Goal: Find specific page/section: Find specific page/section

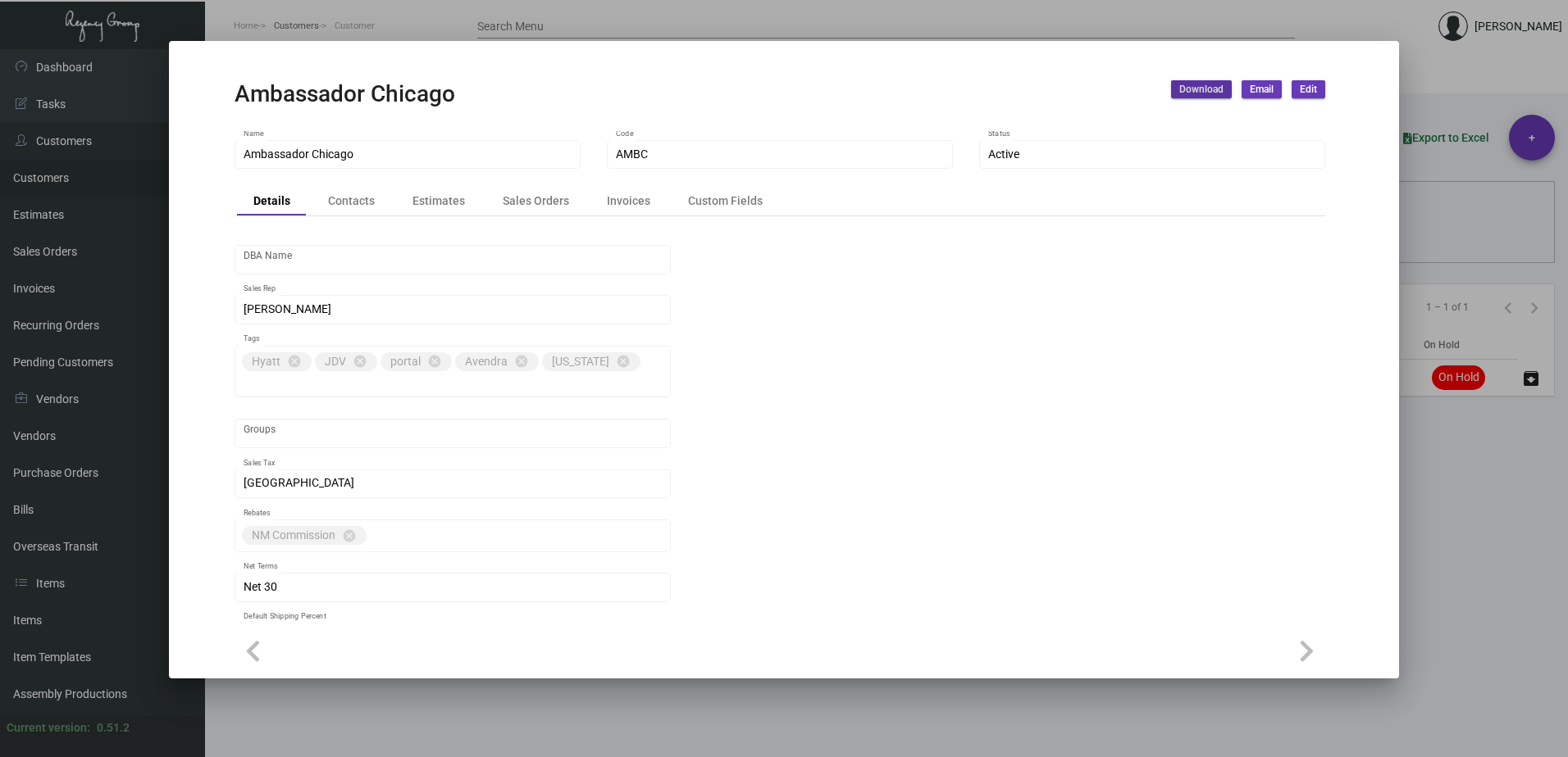
click at [297, 32] on div at bounding box center [784, 378] width 1568 height 757
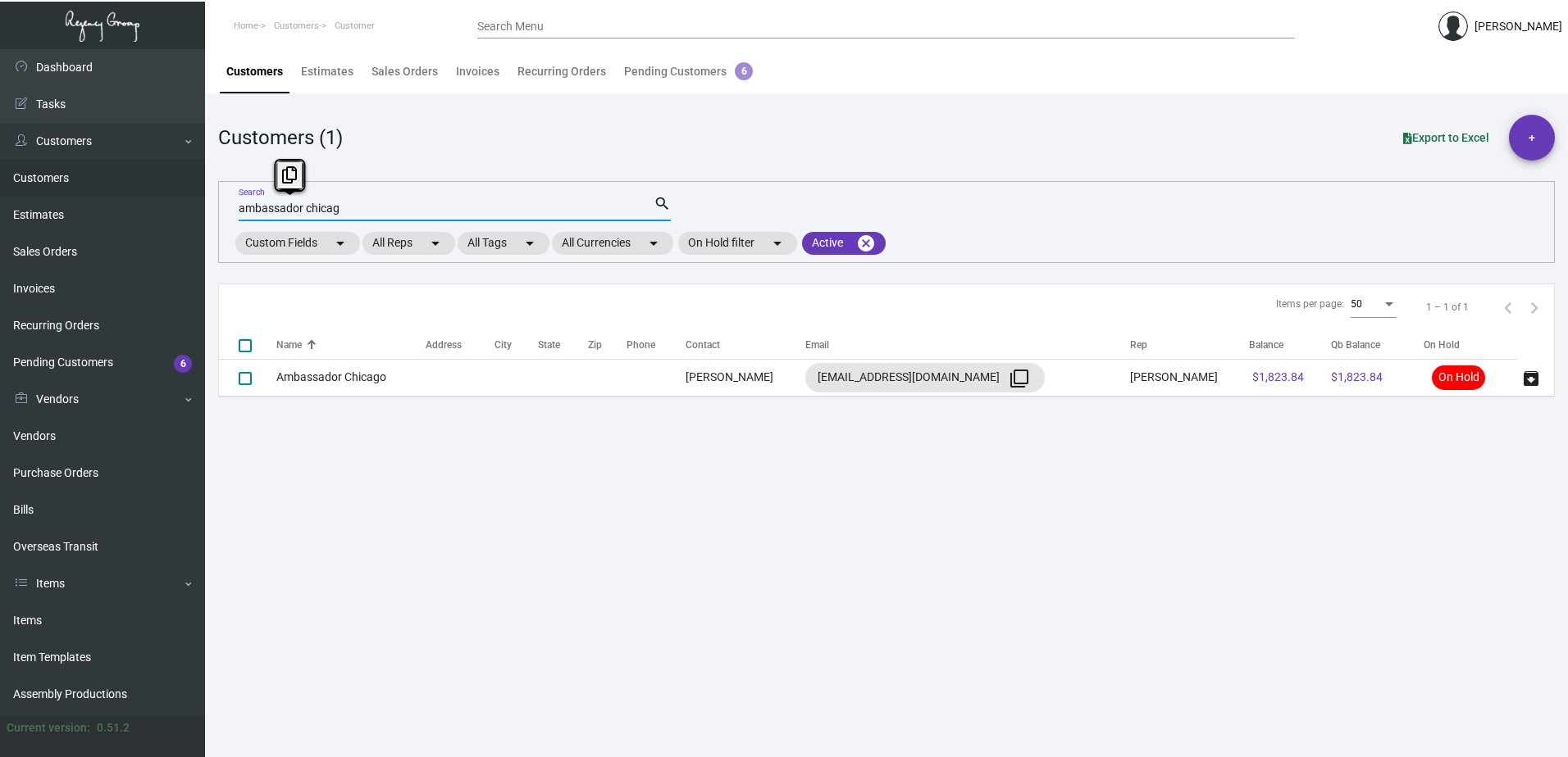
drag, startPoint x: 344, startPoint y: 209, endPoint x: 210, endPoint y: 208, distance: 134.0
click at [210, 208] on main "Customers Estimates Sales Orders Invoices Recurring Orders Pending Customers 6 …" at bounding box center [886, 402] width 1363 height 708
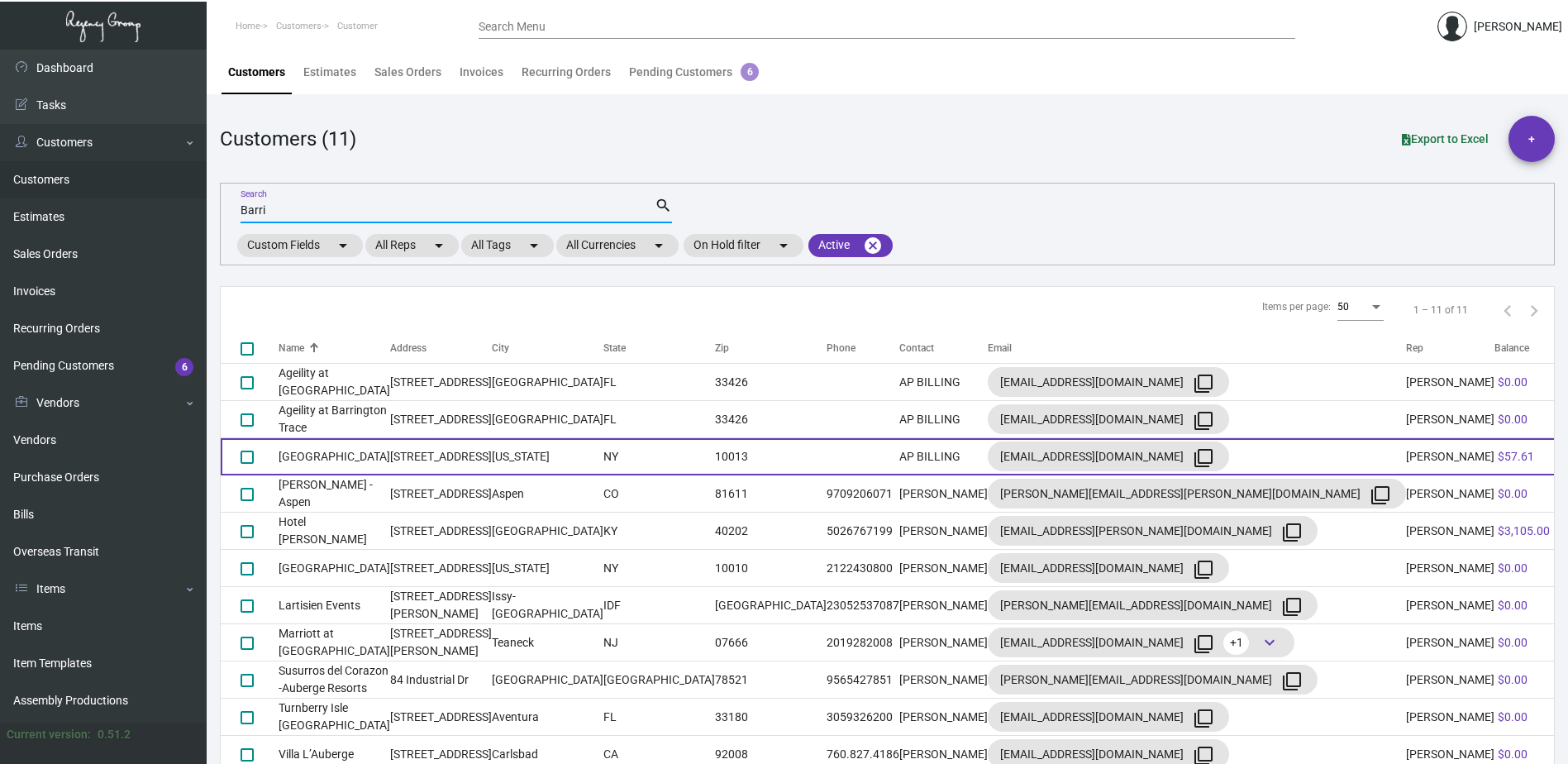
type input "Barri"
click at [329, 458] on td "[GEOGRAPHIC_DATA]" at bounding box center [334, 456] width 112 height 37
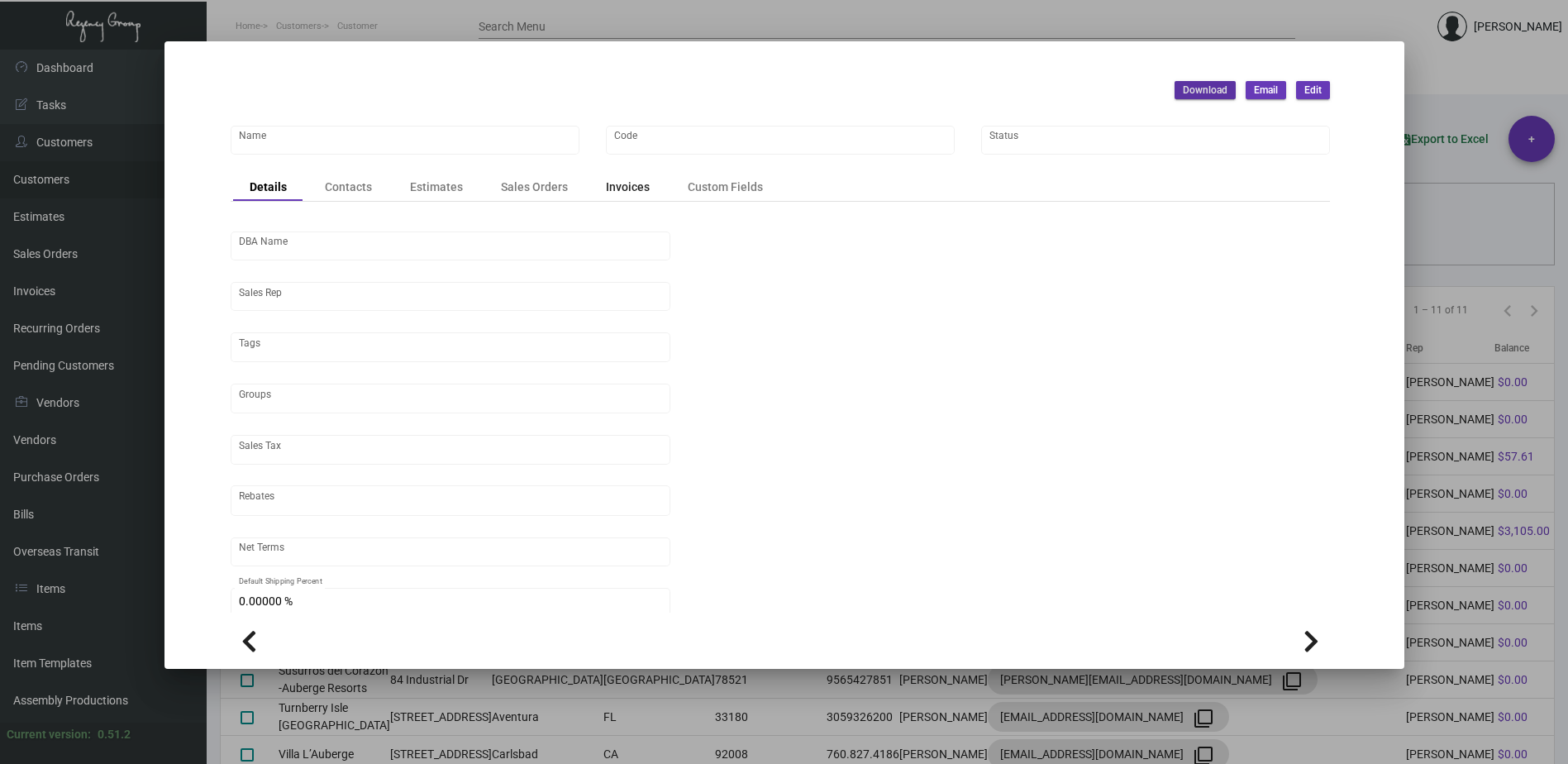
type input "[GEOGRAPHIC_DATA]"
type input "BRH"
type input "Hotel Fouquet's [US_STATE]"
type input "[PERSON_NAME]"
type input "[GEOGRAPHIC_DATA]-[GEOGRAPHIC_DATA] ([US_STATE][GEOGRAPHIC_DATA])"
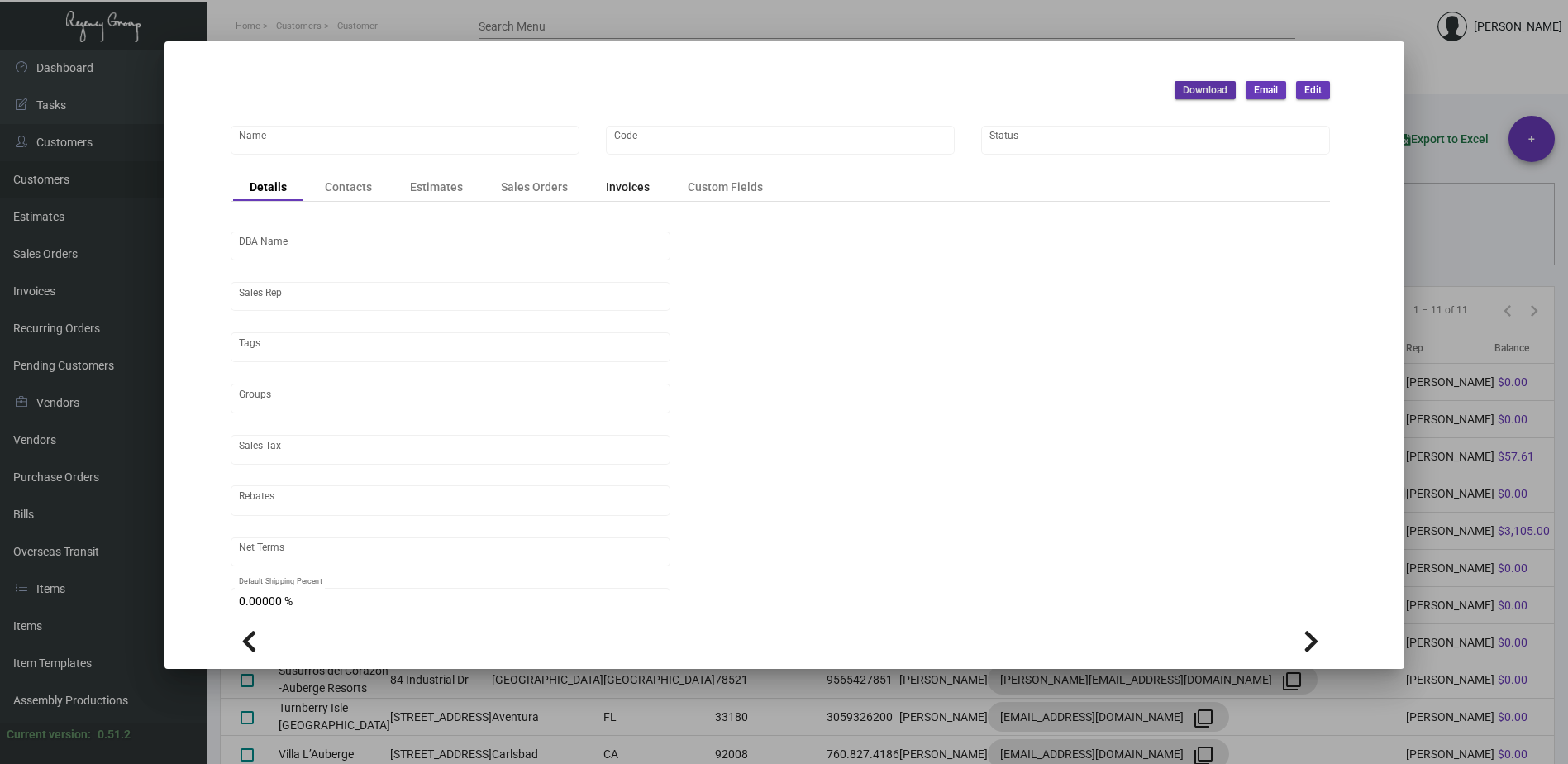
type input "Net 30"
type input "United States Dollar $"
type input "$ 0.00"
checkbox input "true"
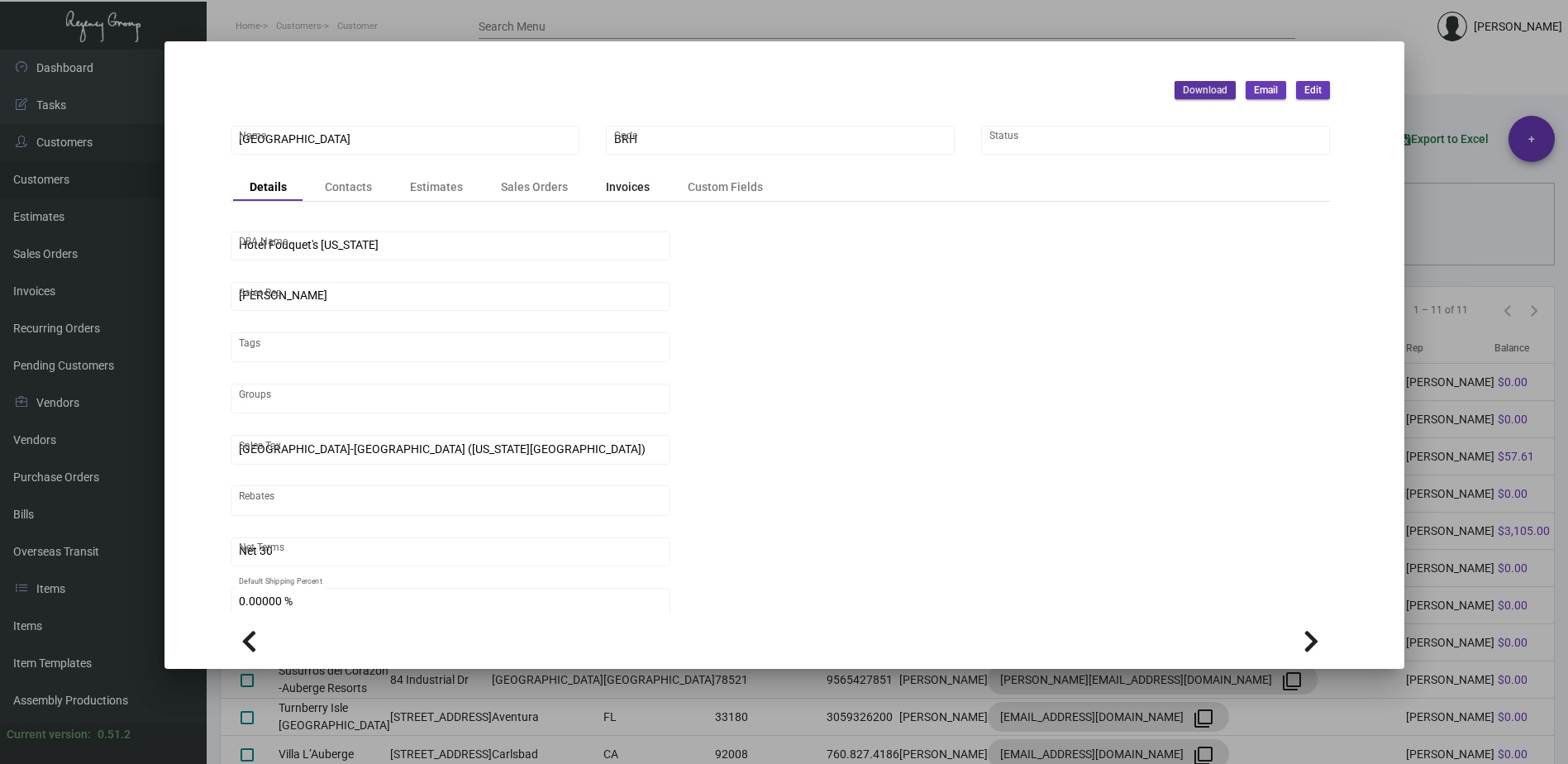
click at [634, 196] on div "Invoices" at bounding box center [628, 187] width 76 height 23
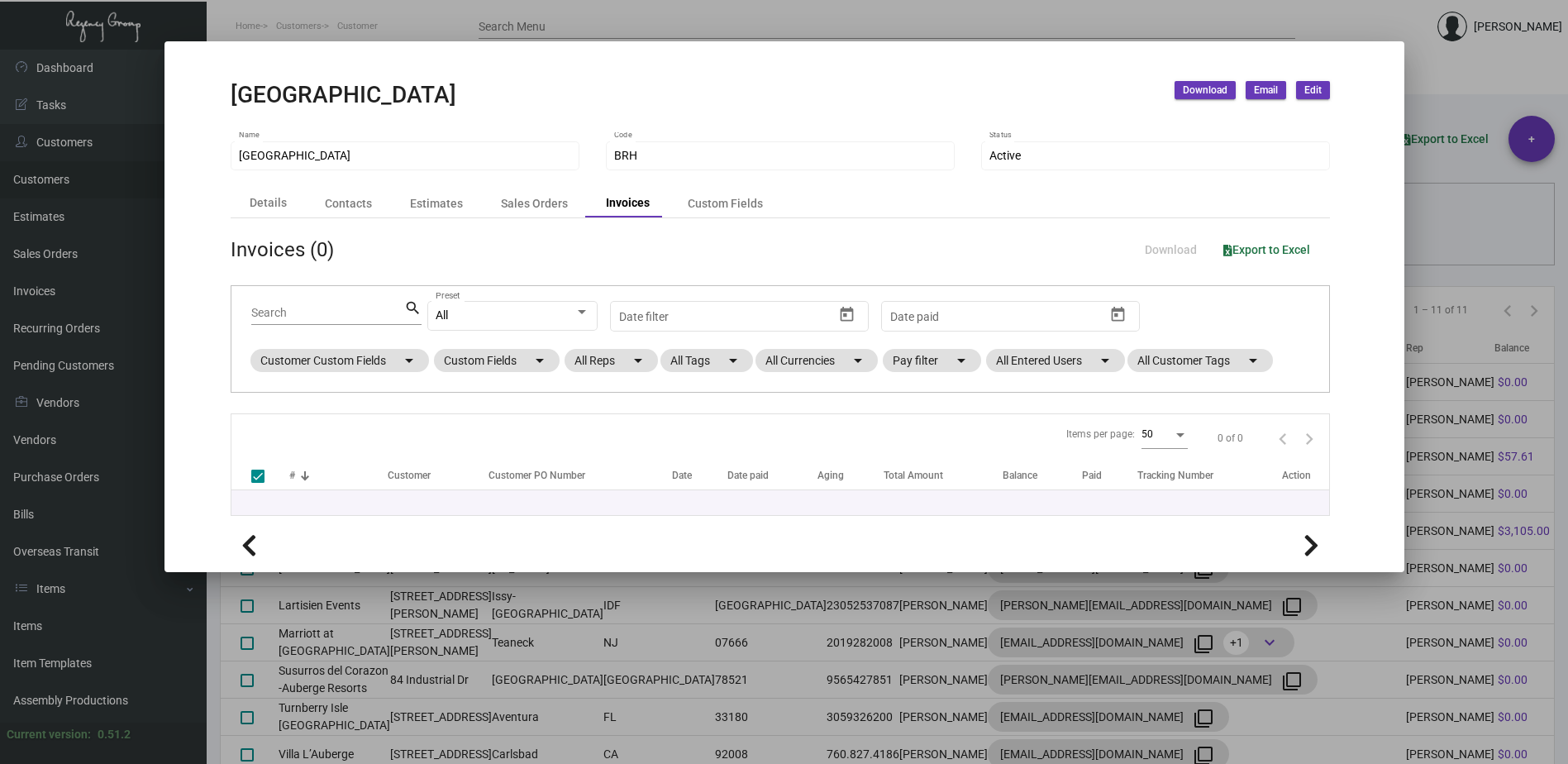
checkbox input "false"
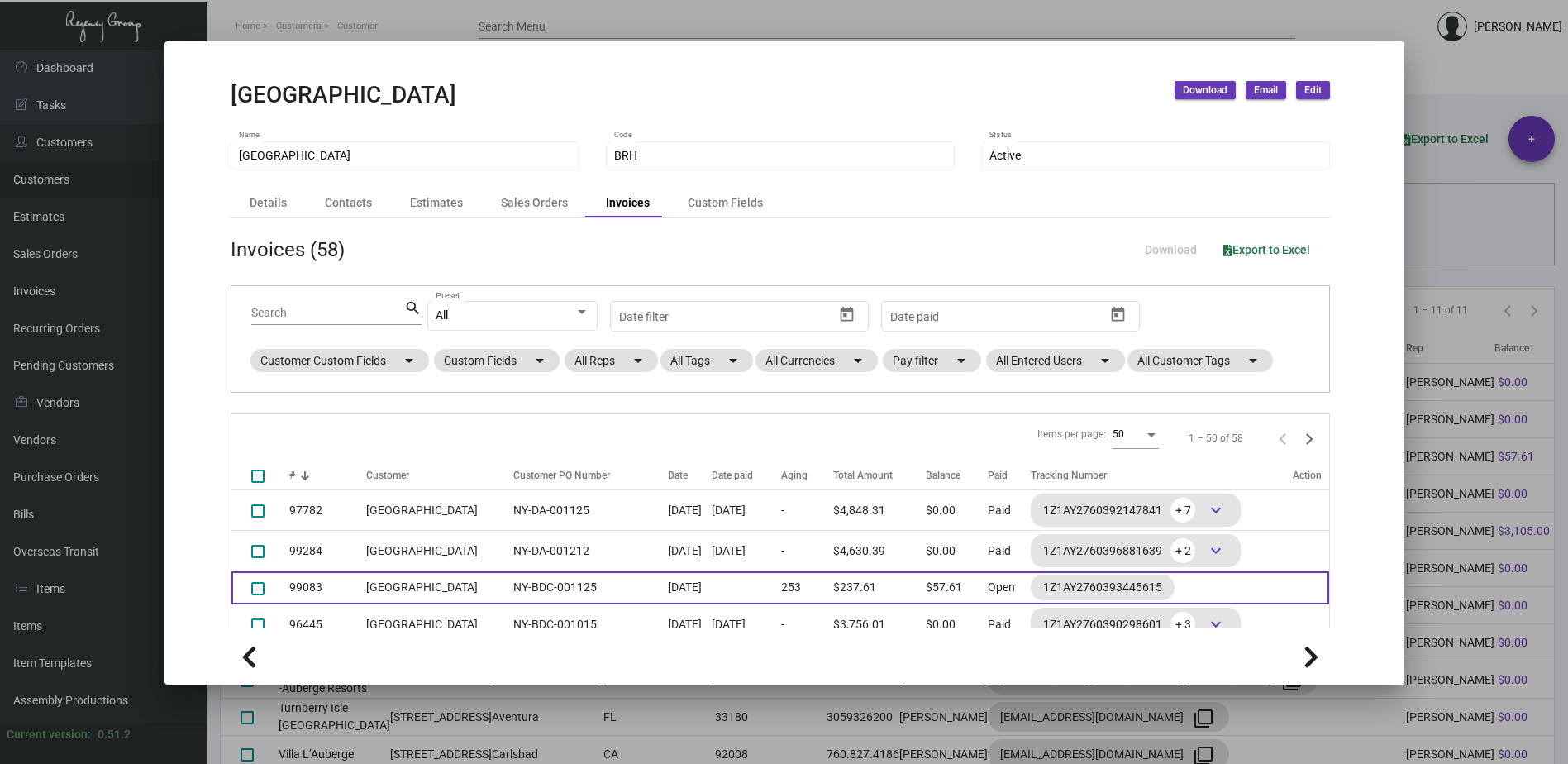
click at [505, 578] on td "NY-BDC-001125" at bounding box center [586, 588] width 163 height 33
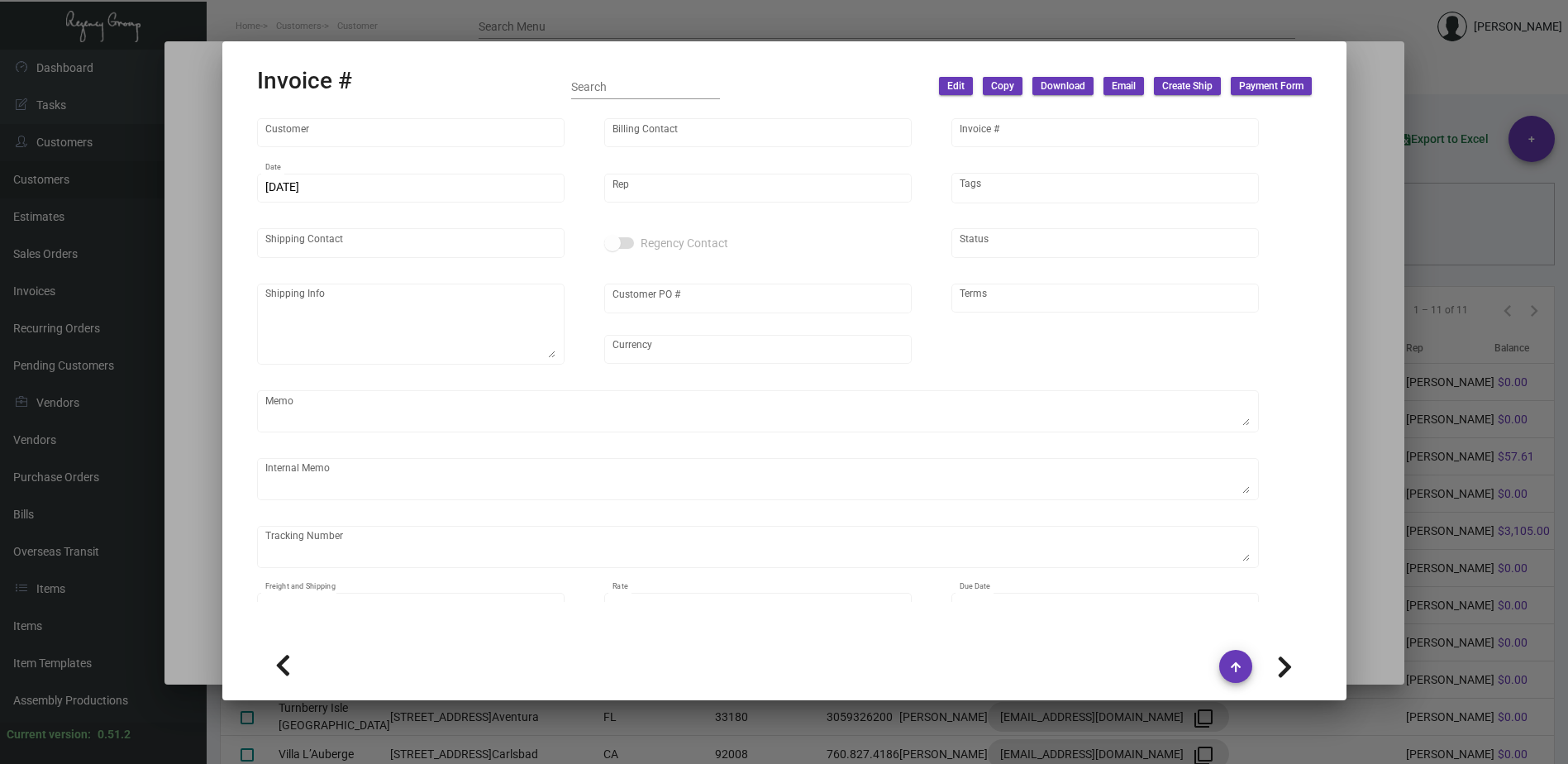
type input "[GEOGRAPHIC_DATA]"
type input "AP BILLING"
type input "99083"
type input "[DATE]"
type input "[PERSON_NAME]"
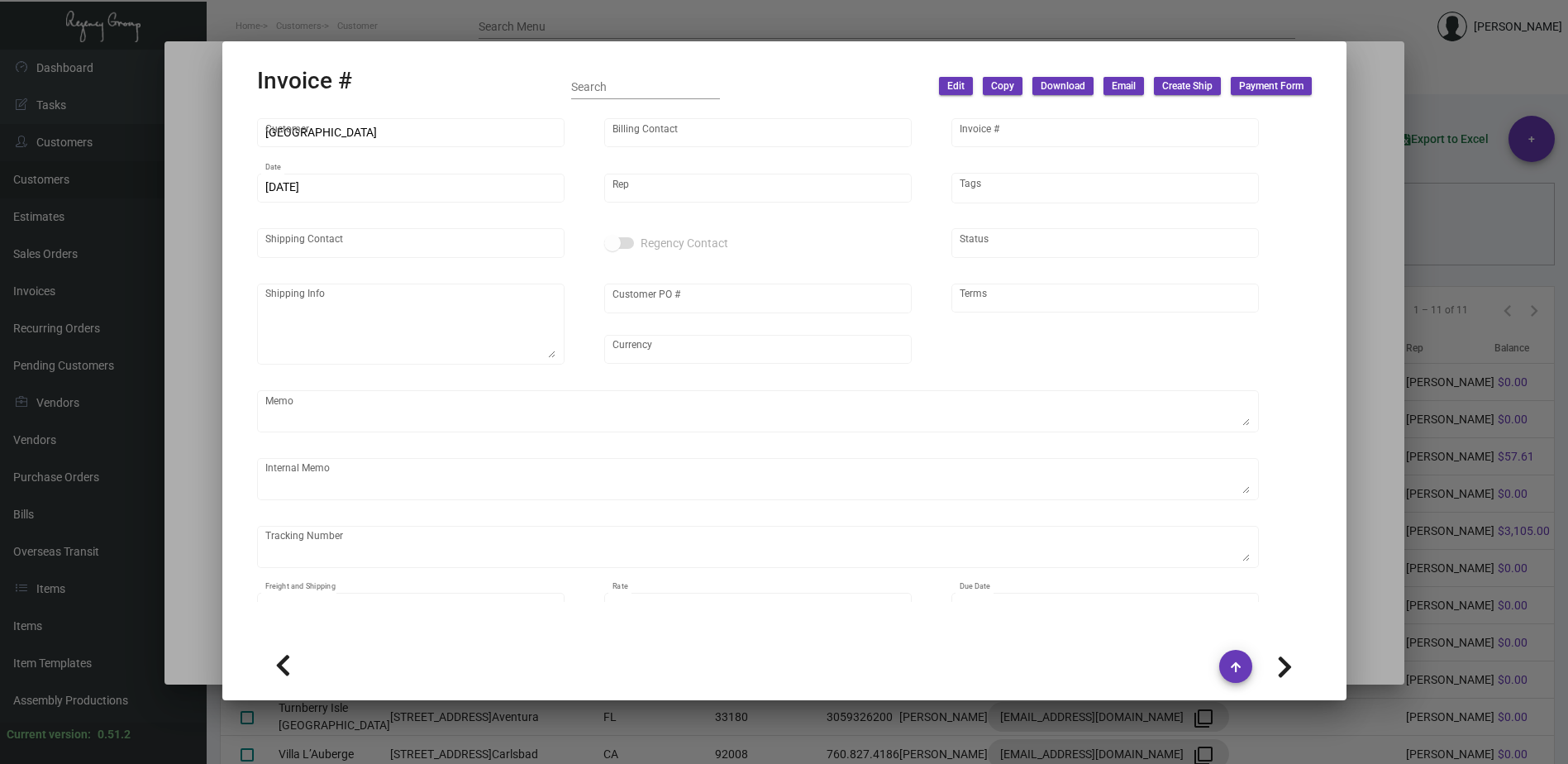
type input "[PERSON_NAME]"
type textarea "[GEOGRAPHIC_DATA] - [GEOGRAPHIC_DATA] [STREET_ADDRESS][US_STATE], 8456628247"
type input "NY-BDC-001125"
type input "United States Dollar $"
type input "Net 30"
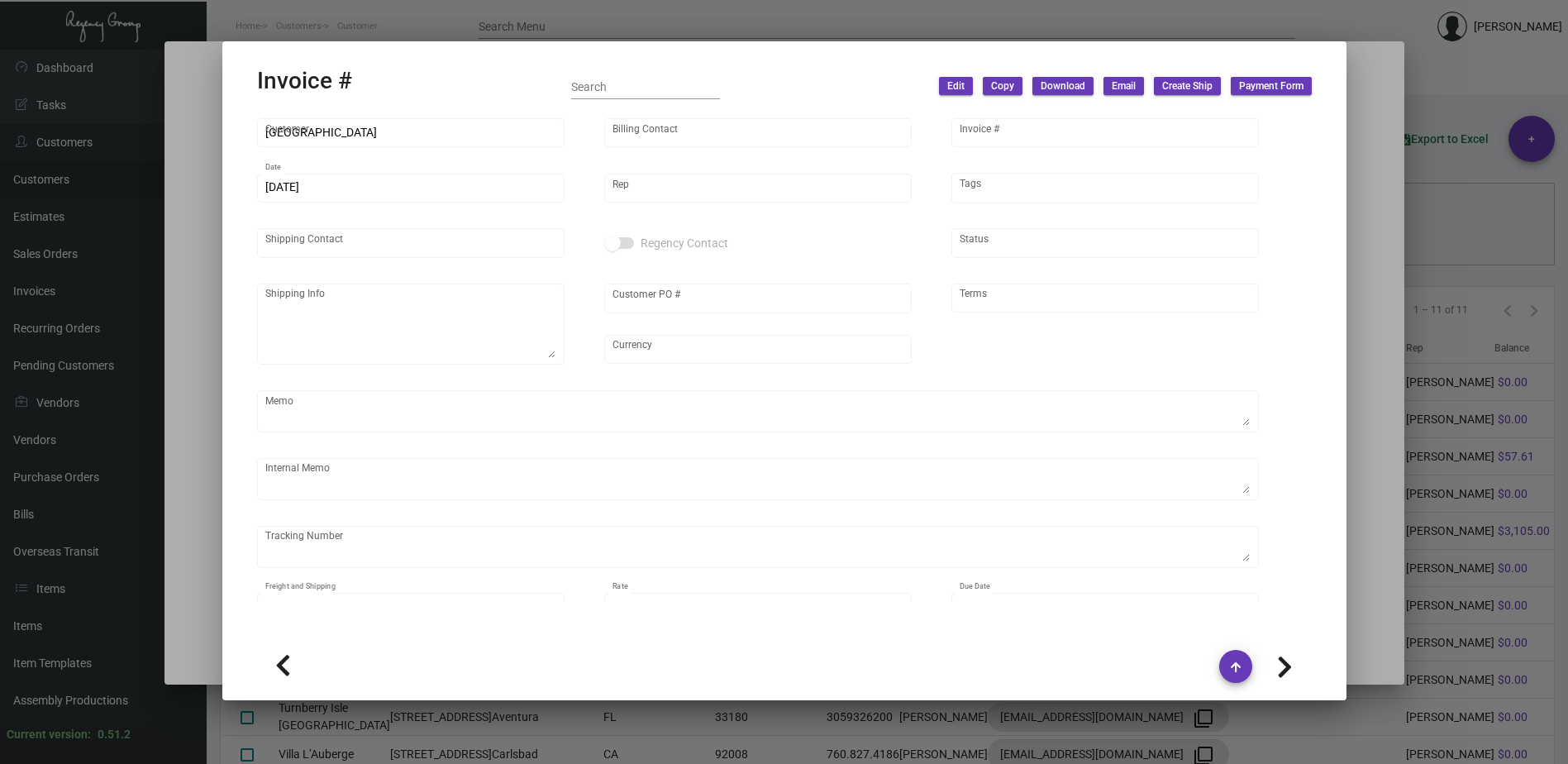
type textarea "Label provided to vendor to ship to hotel UPS Ground Cost $12.04"
type input "$ 38.24"
type input "[DATE]"
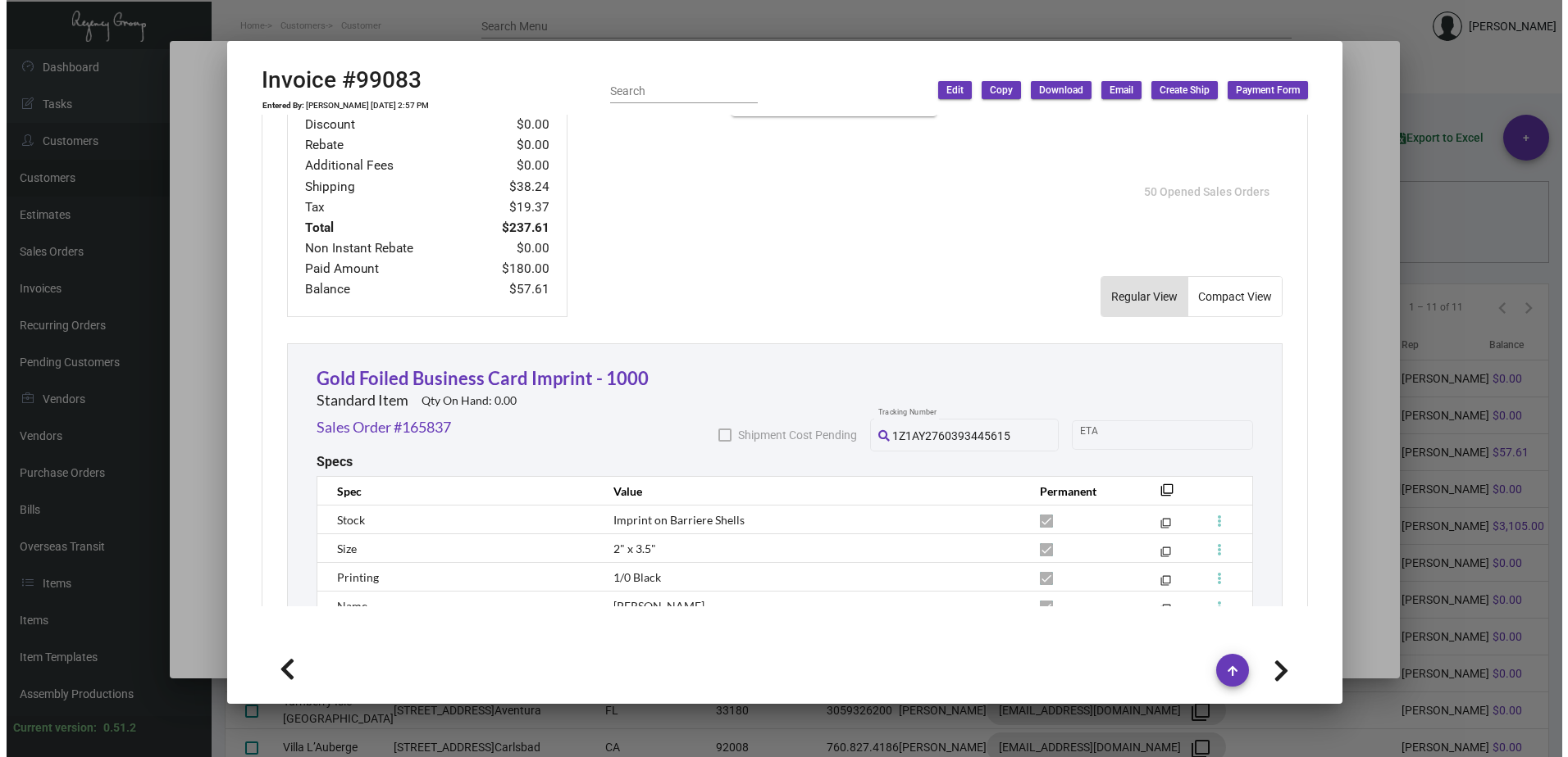
scroll to position [737, 0]
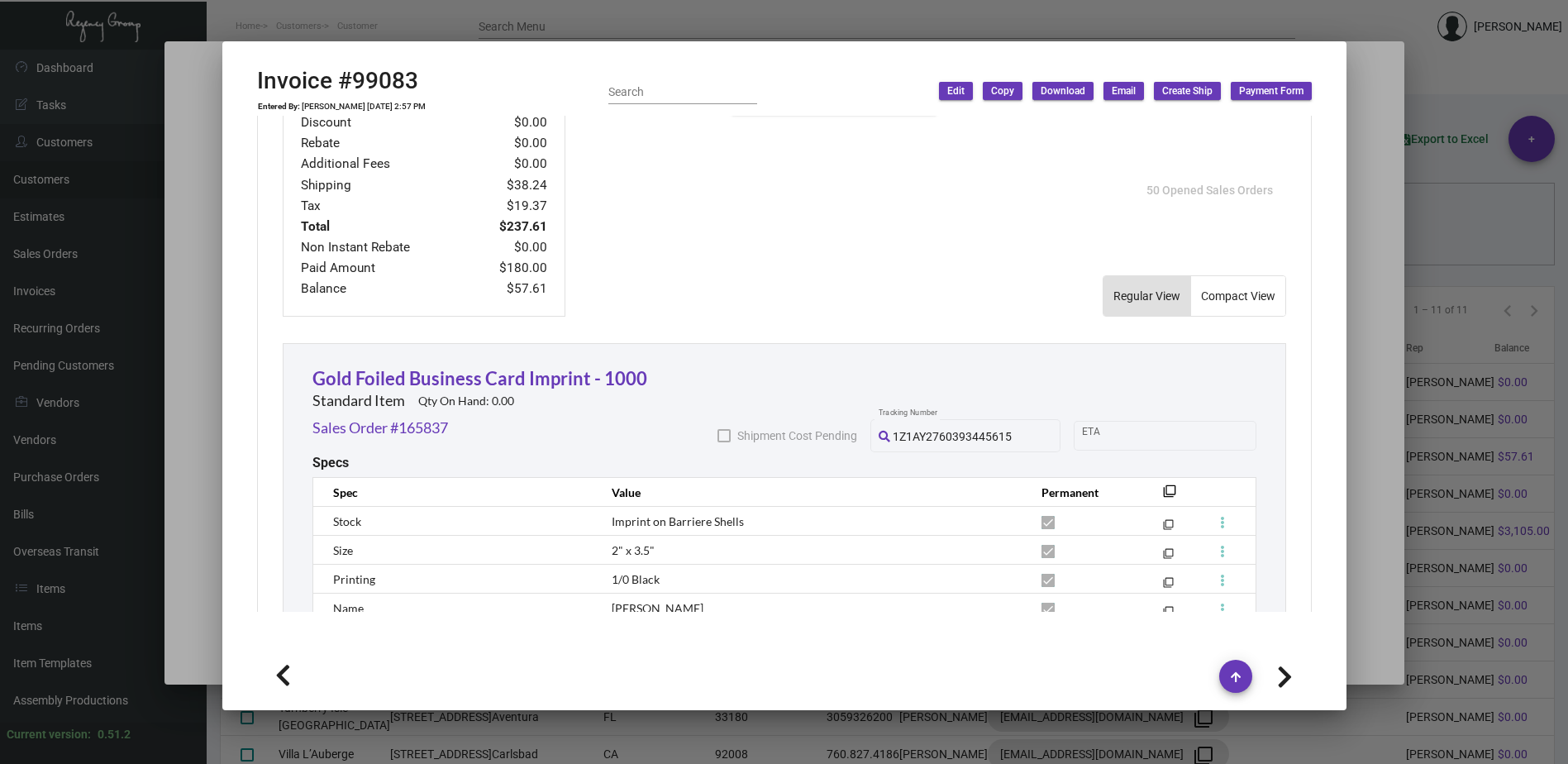
click at [334, 29] on div at bounding box center [784, 382] width 1568 height 764
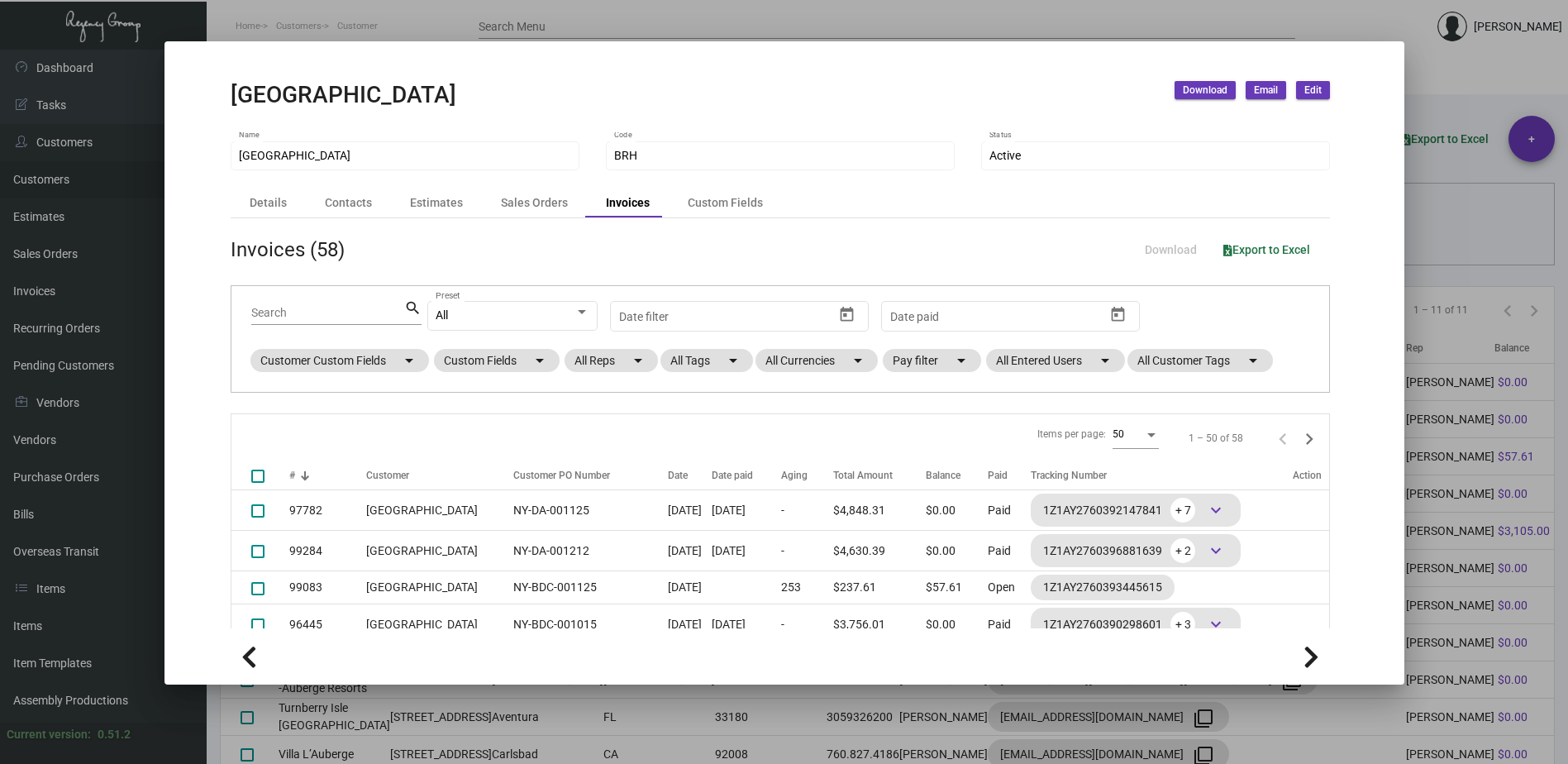
click at [302, 26] on div at bounding box center [784, 382] width 1568 height 764
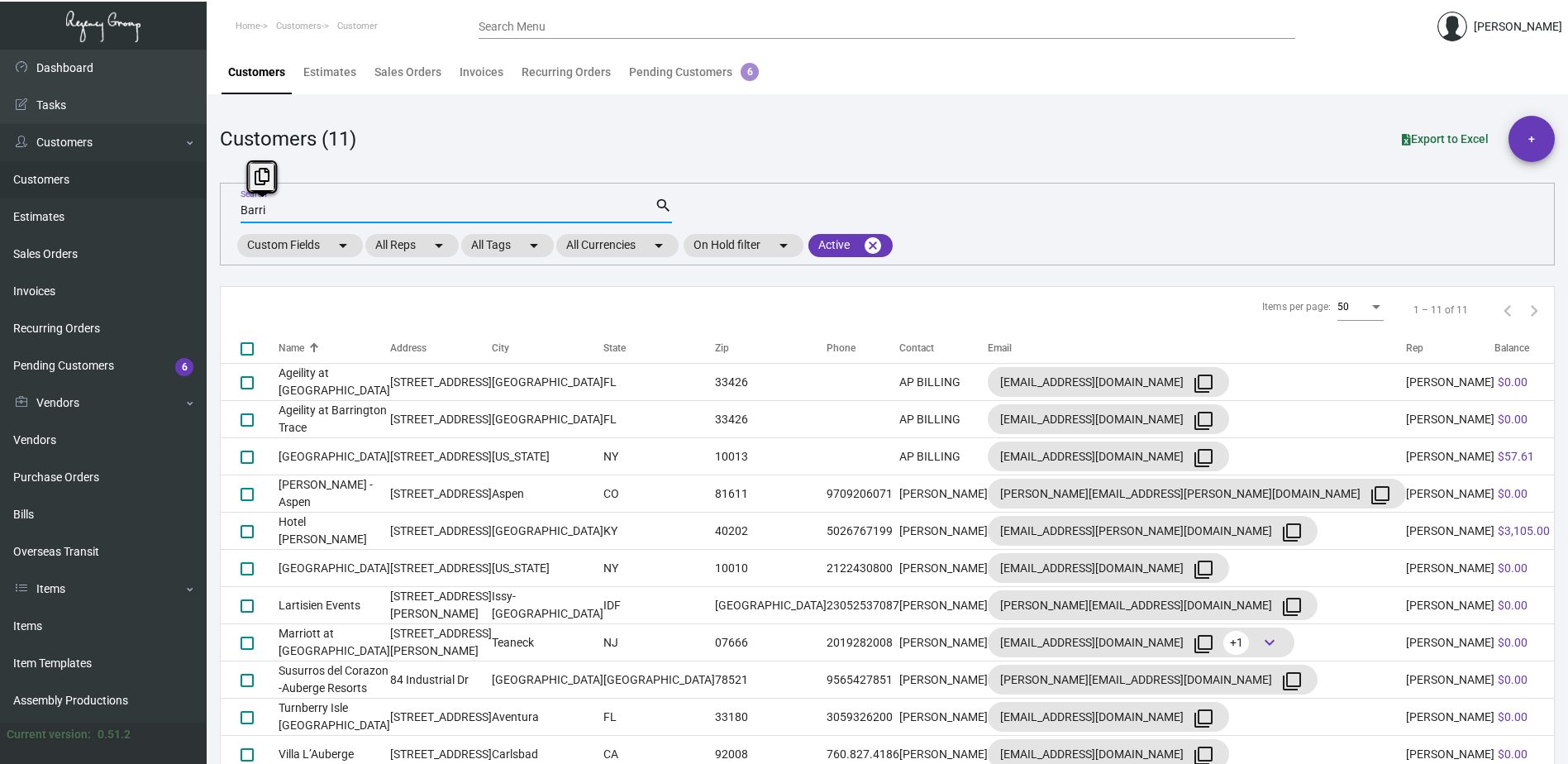
drag, startPoint x: 259, startPoint y: 212, endPoint x: 210, endPoint y: 203, distance: 49.8
click at [210, 203] on main "Customers Estimates Sales Orders Invoices Recurring Orders Pending Customers 6 …" at bounding box center [887, 415] width 1361 height 733
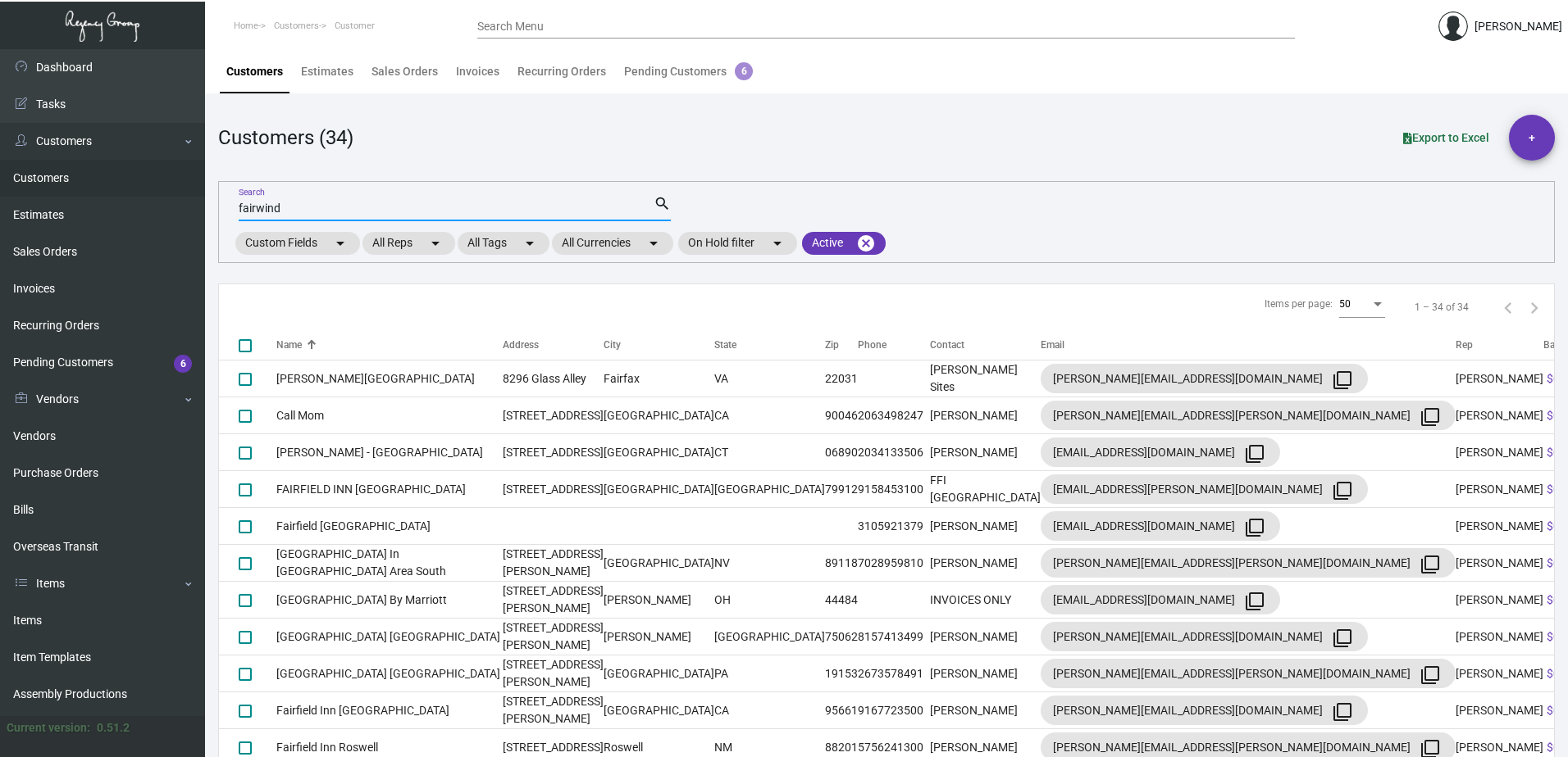
type input "fairwind"
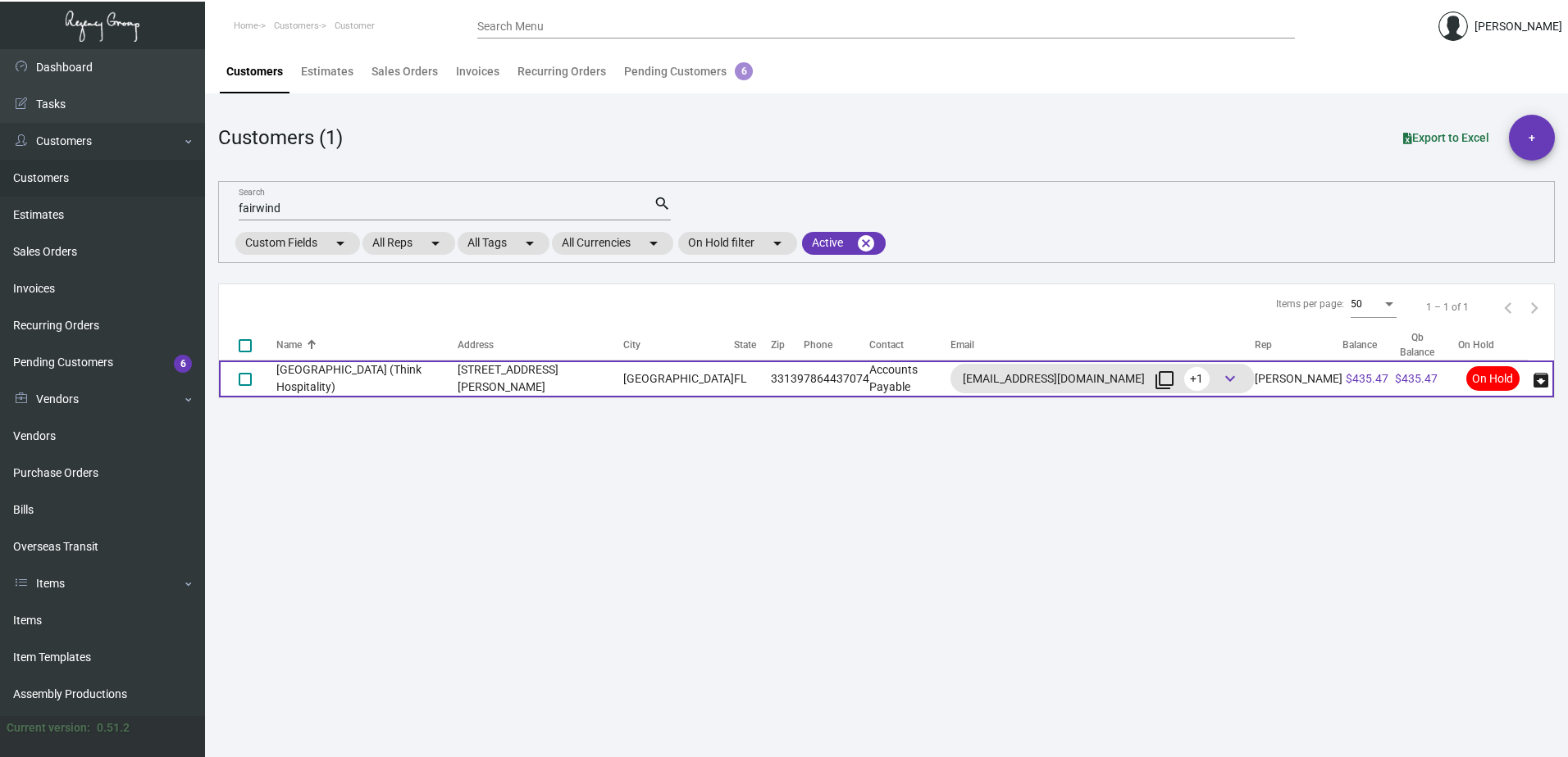
click at [345, 383] on td "[GEOGRAPHIC_DATA] (Think Hospitality)" at bounding box center [366, 379] width 181 height 37
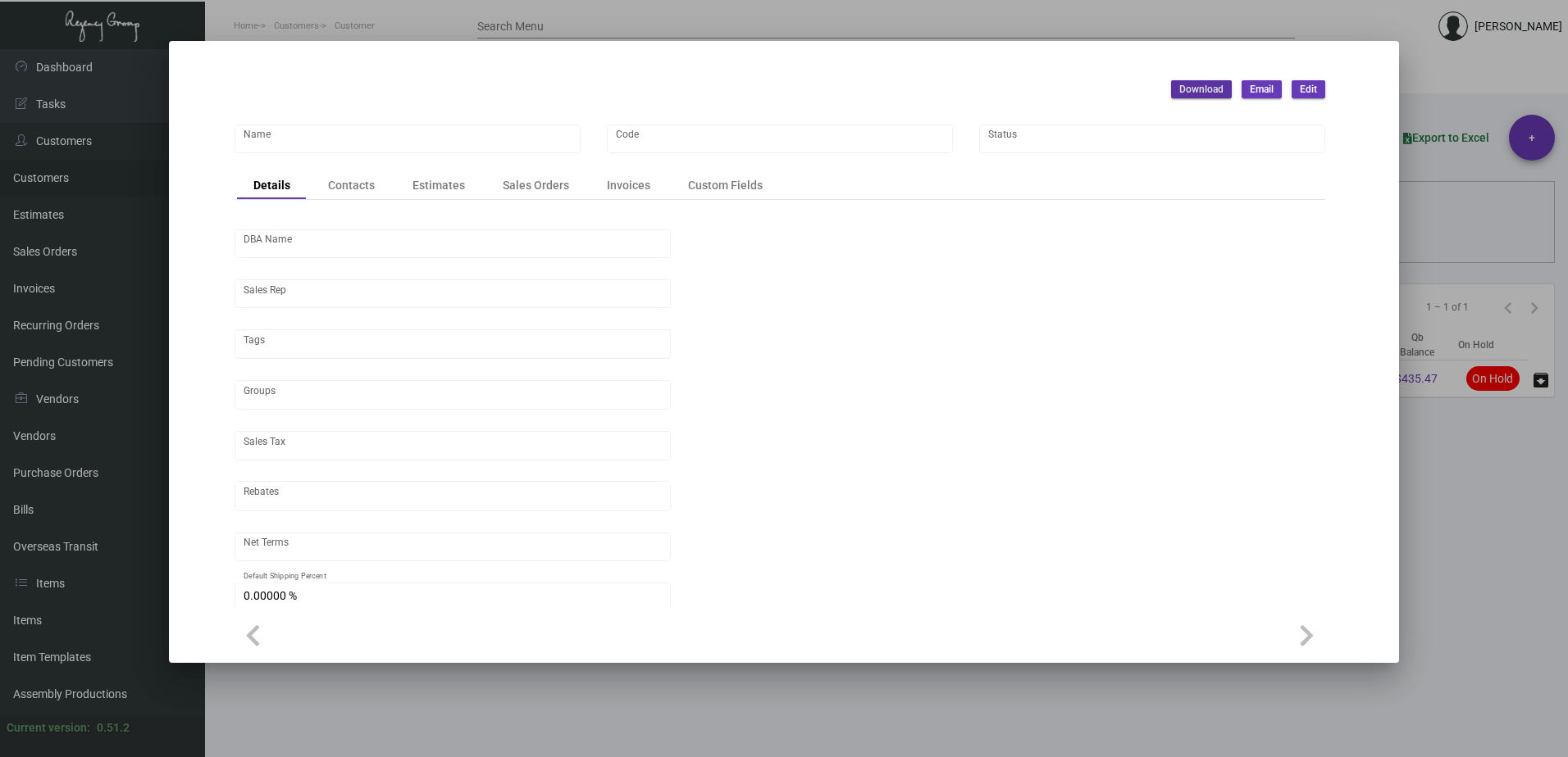
type input "[GEOGRAPHIC_DATA] (Think Hospitality)"
type input "633"
type input "[PERSON_NAME]"
type input "[GEOGRAPHIC_DATA]-[GEOGRAPHIC_DATA]"
type input "Net 30"
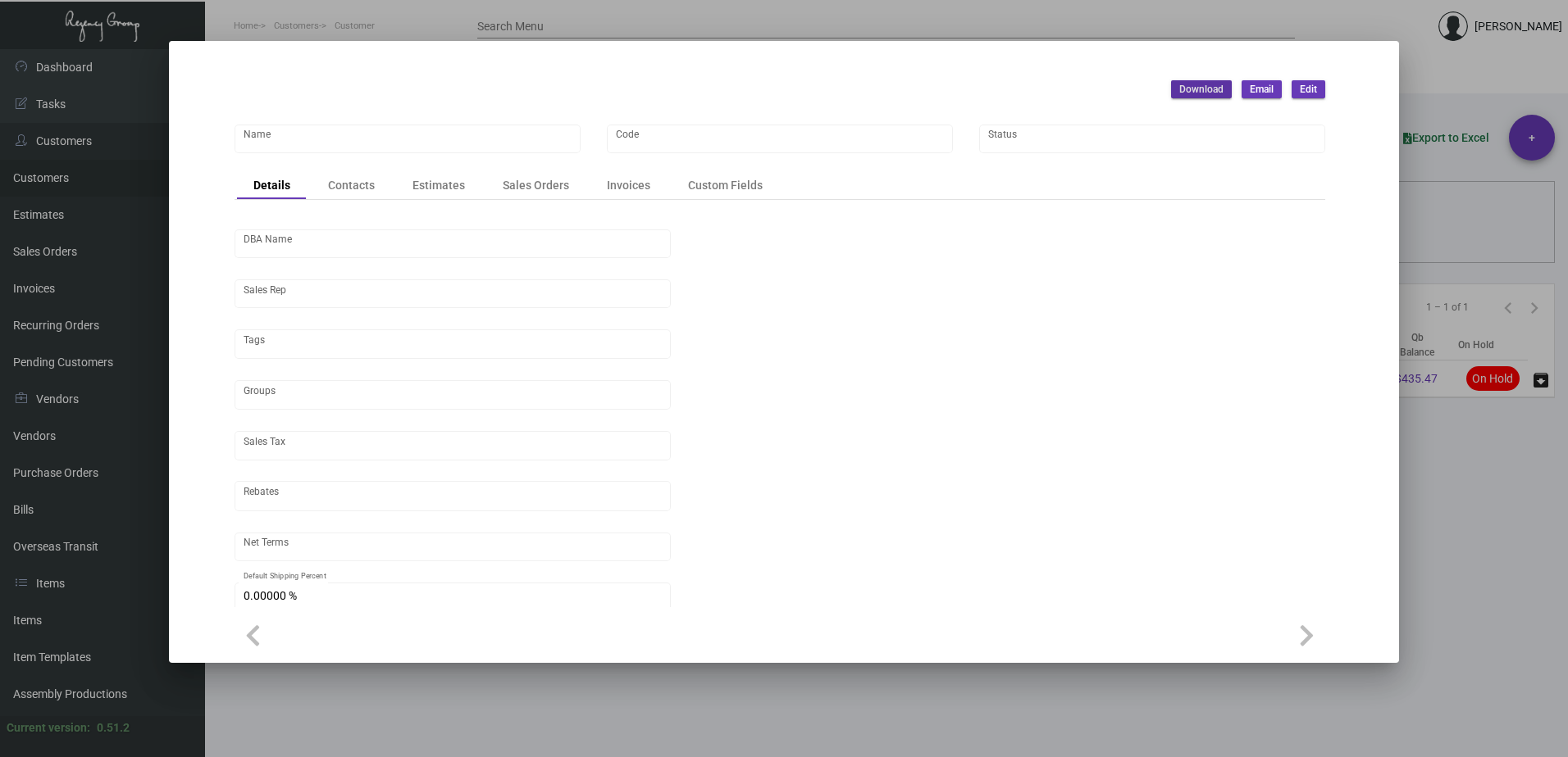
type input "United States Dollar $"
type input "$ 0.00"
checkbox input "true"
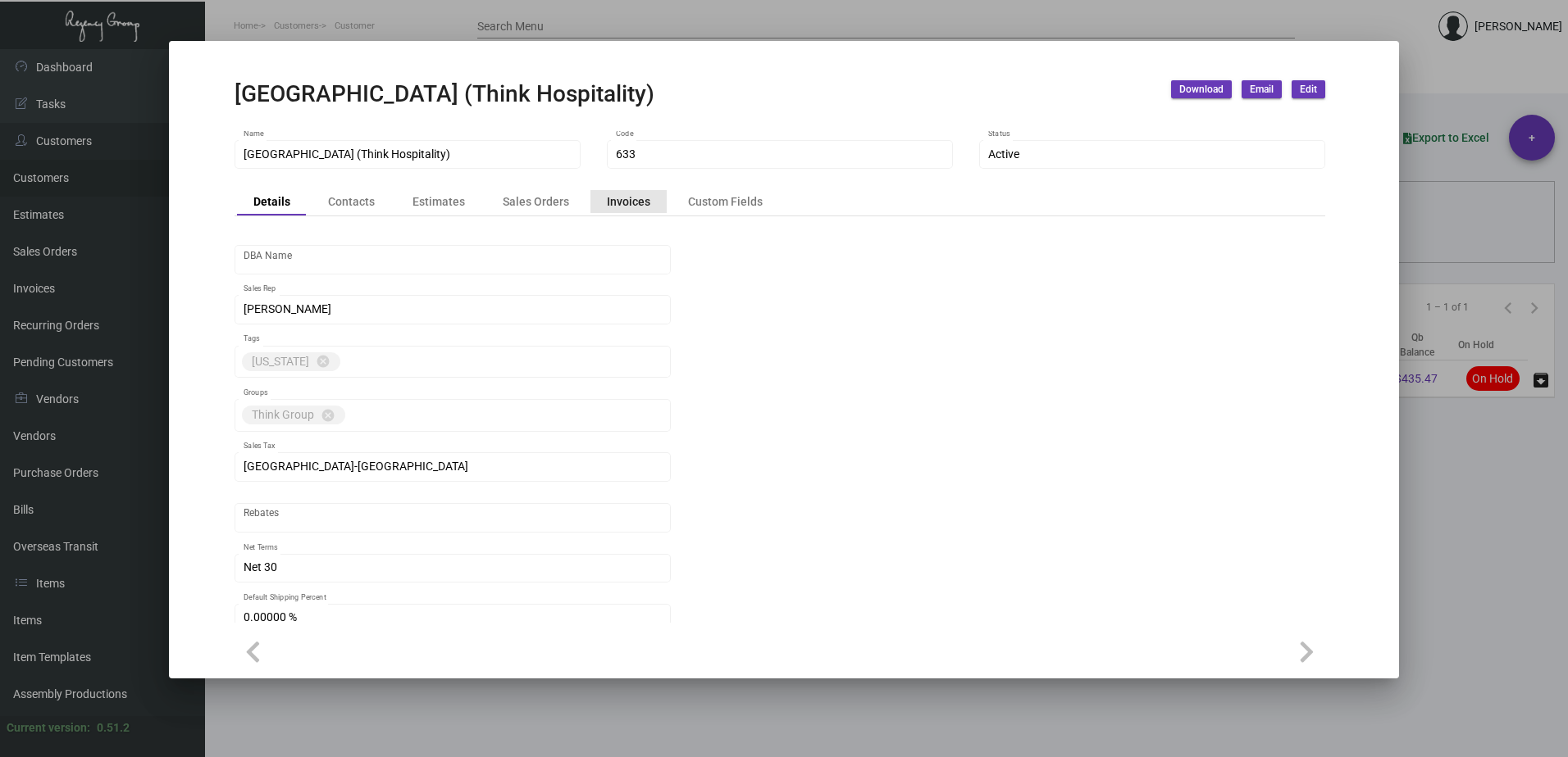
click at [628, 204] on div "Invoices" at bounding box center [628, 200] width 43 height 17
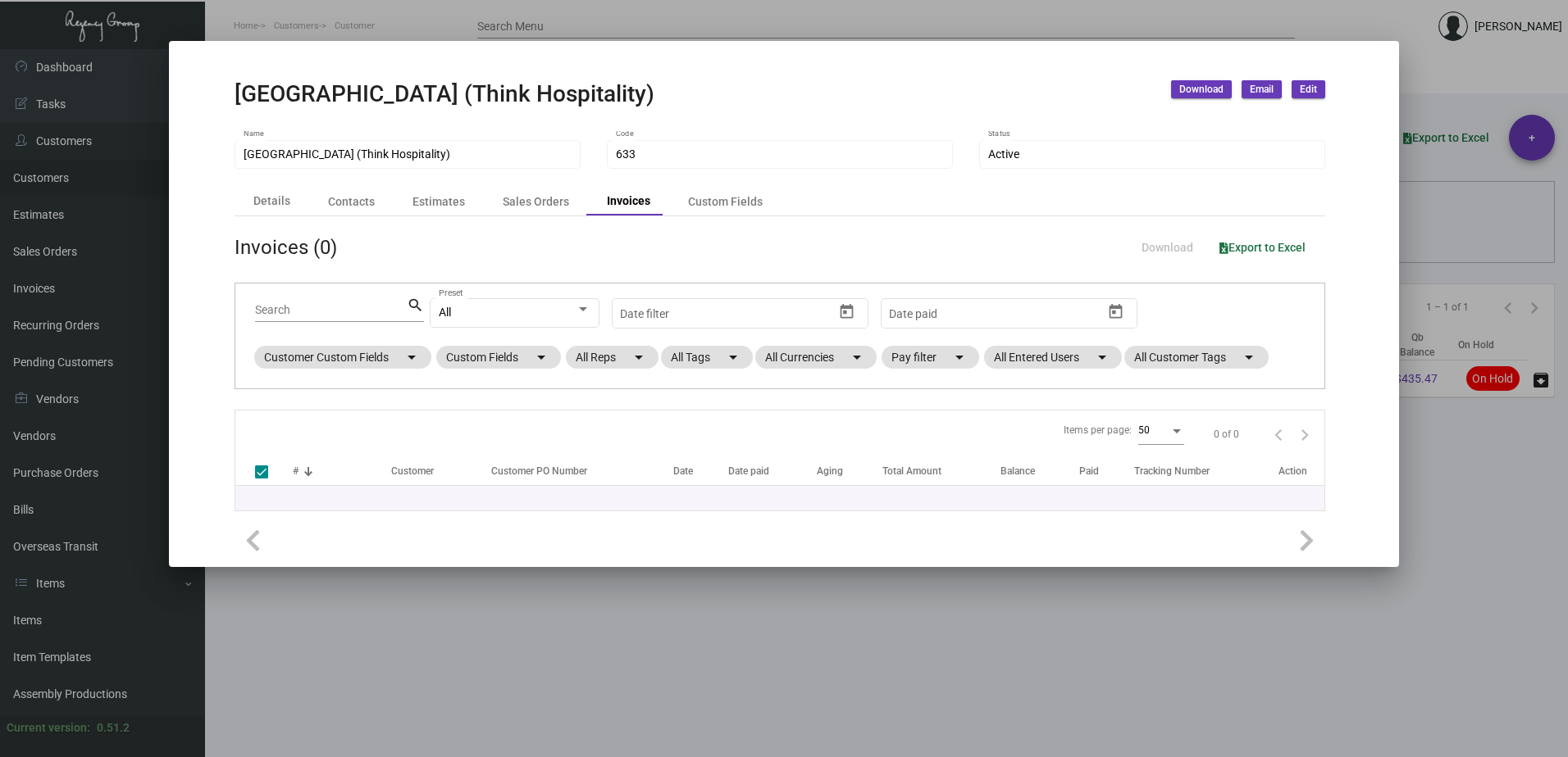
checkbox input "false"
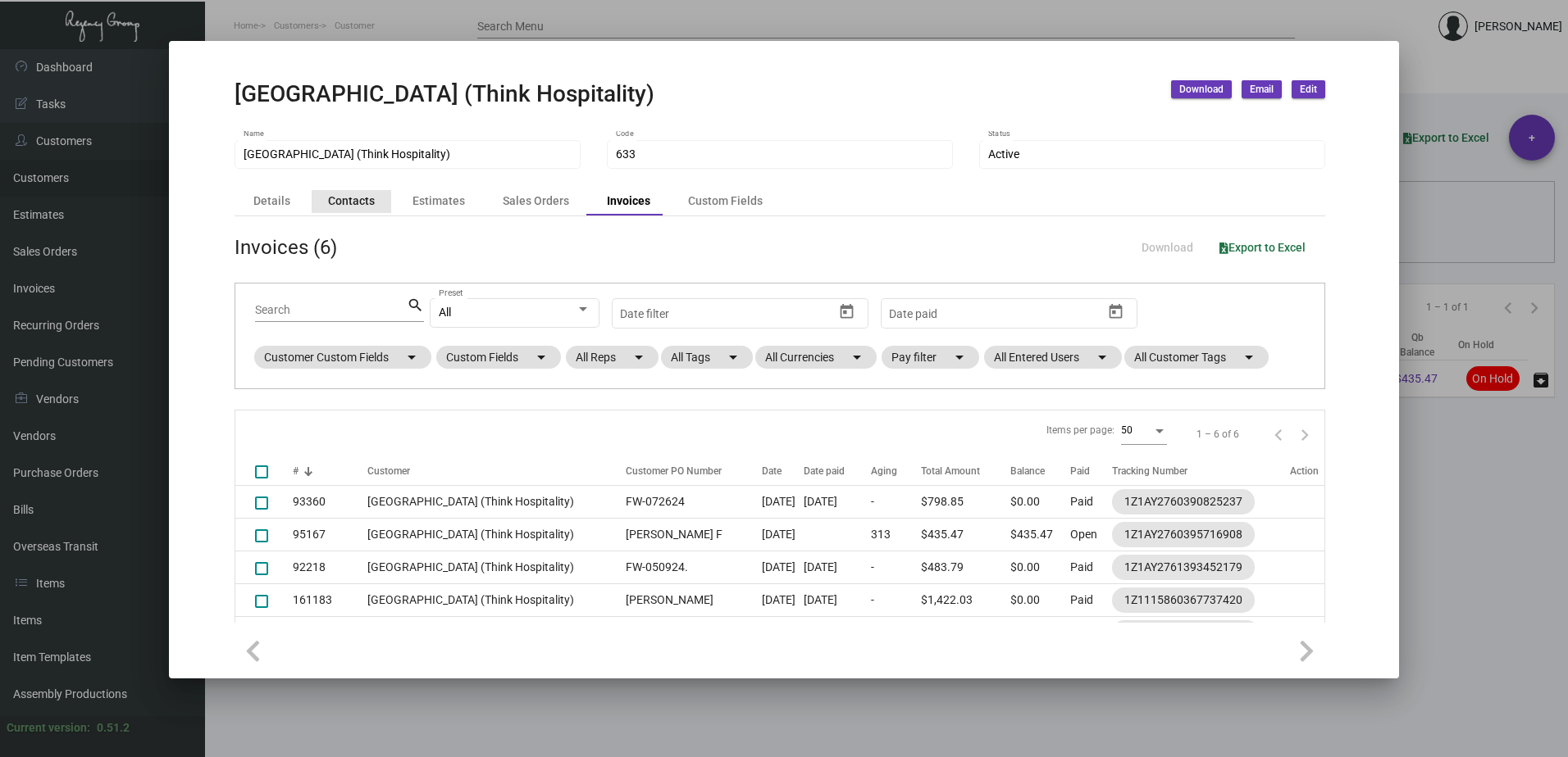
click at [368, 205] on div "Contacts" at bounding box center [351, 200] width 47 height 17
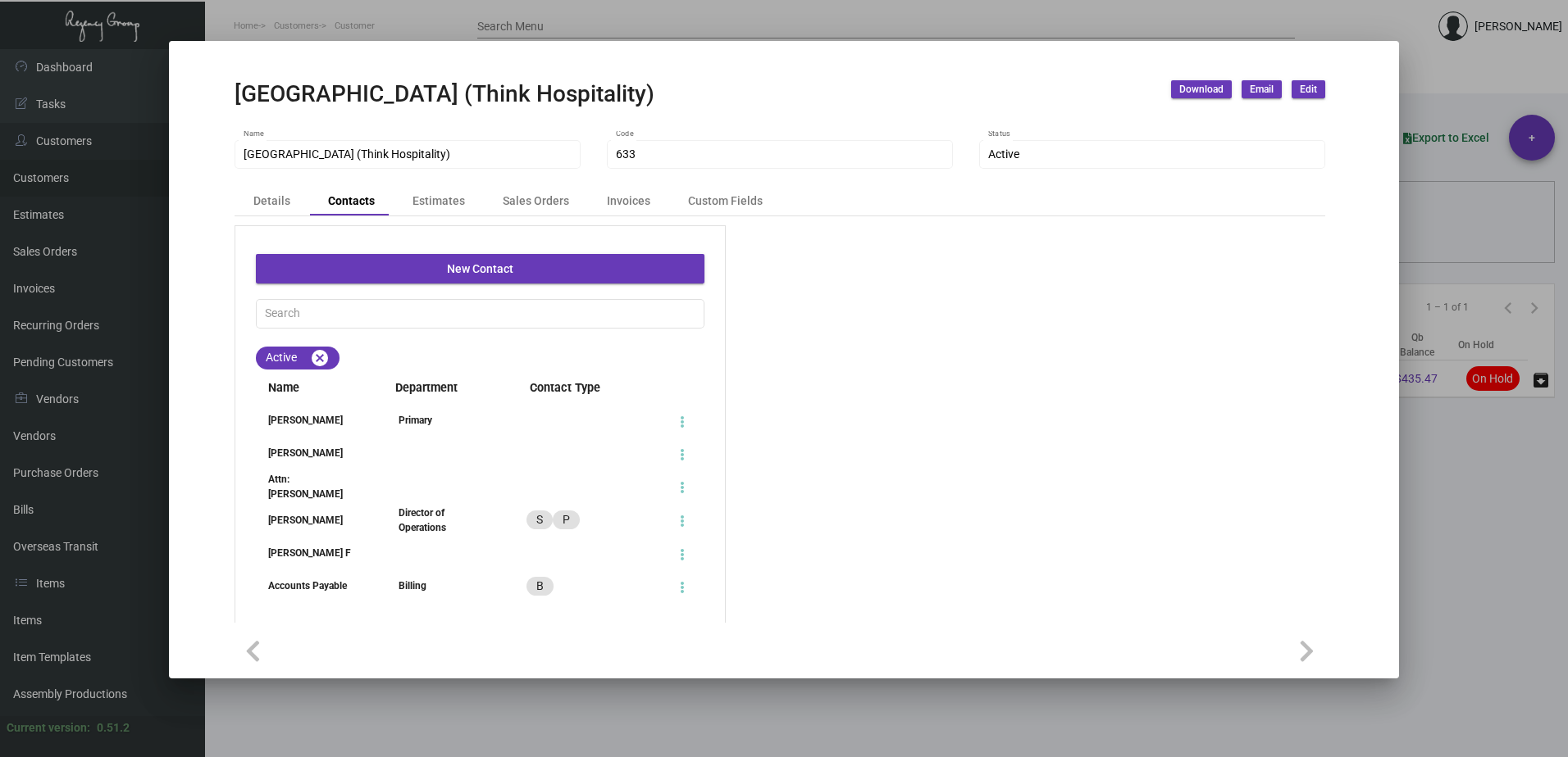
scroll to position [82, 0]
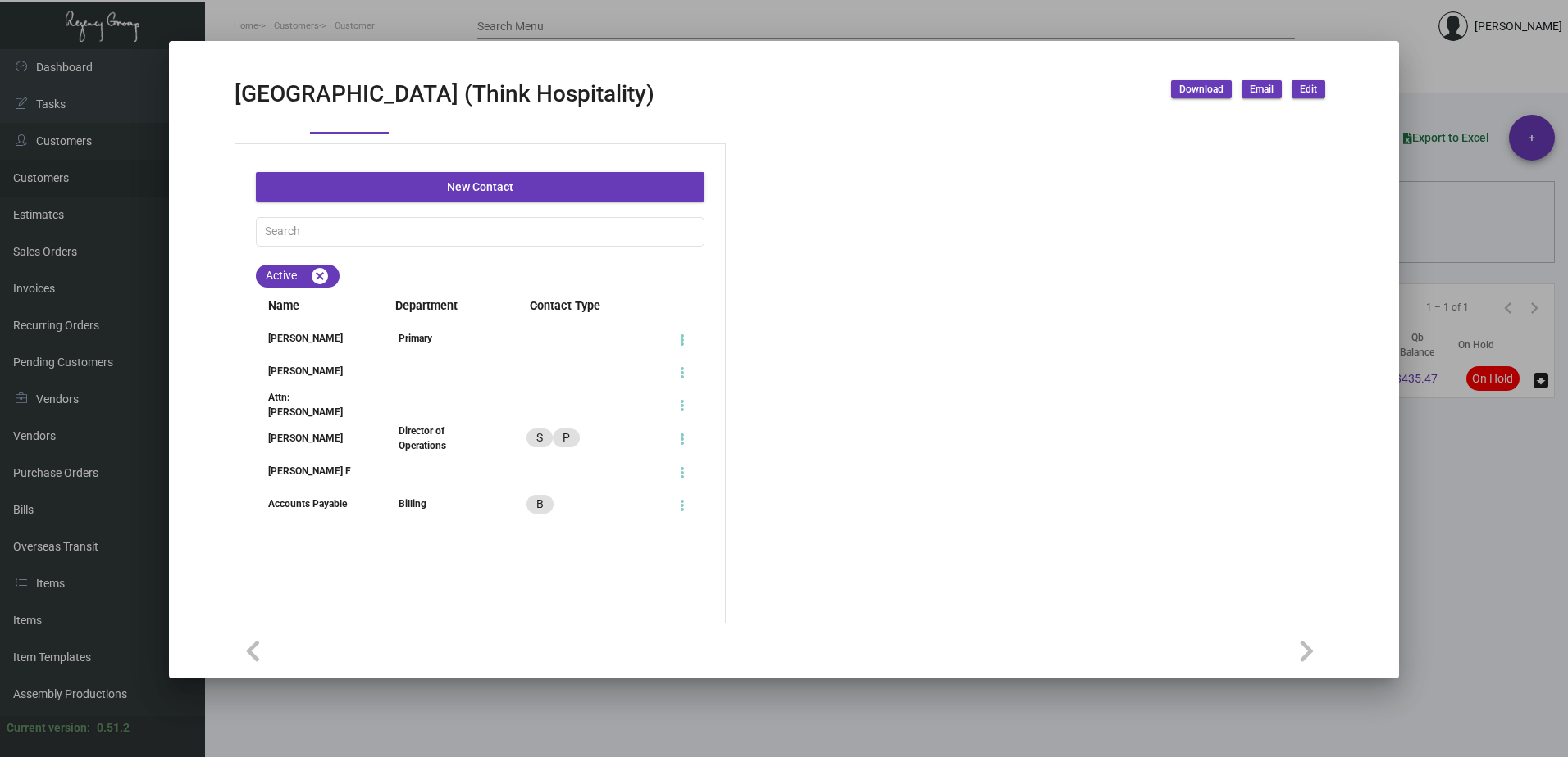
click at [354, 503] on div "Accounts Payable" at bounding box center [311, 503] width 112 height 14
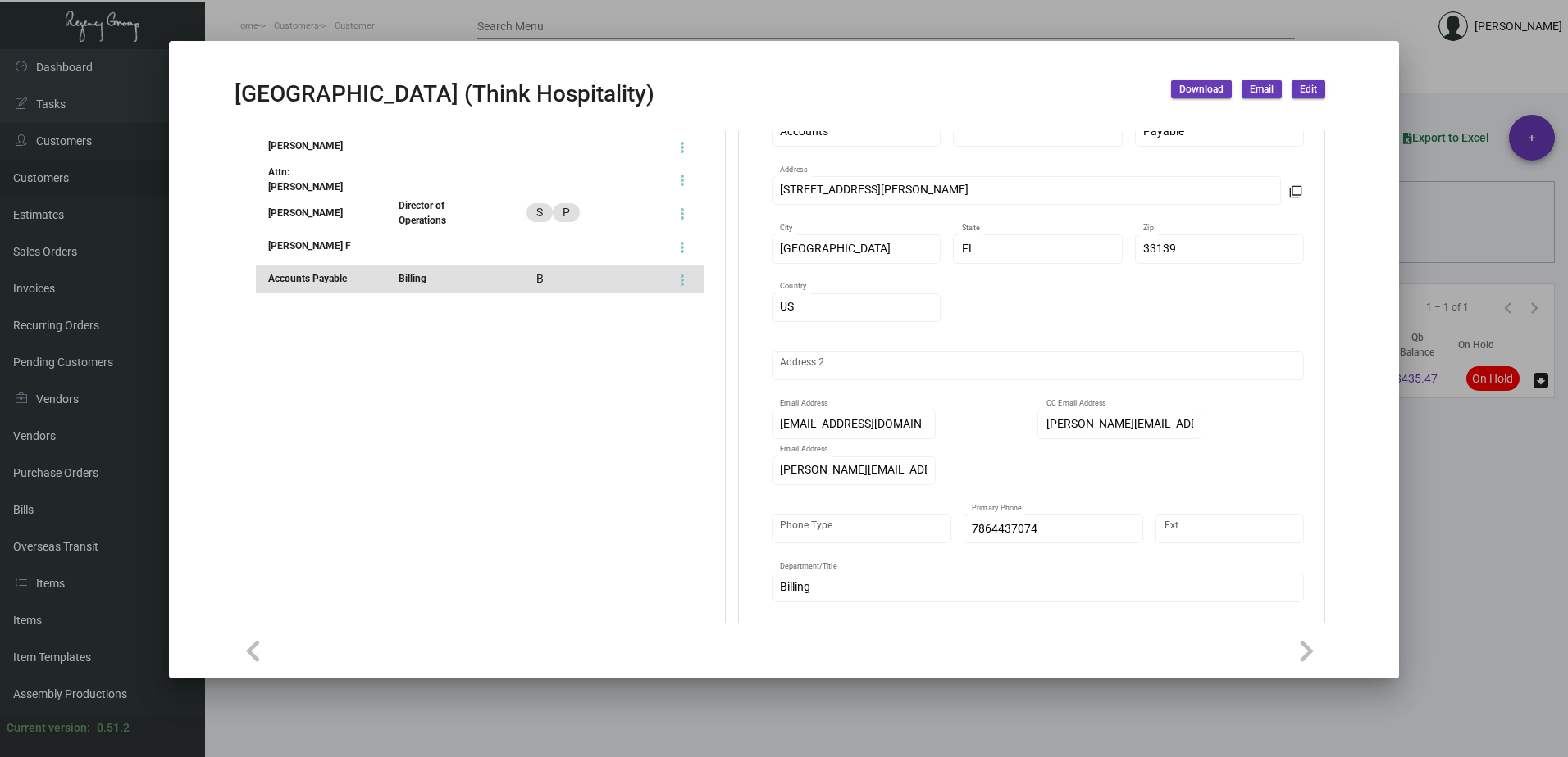
scroll to position [328, 0]
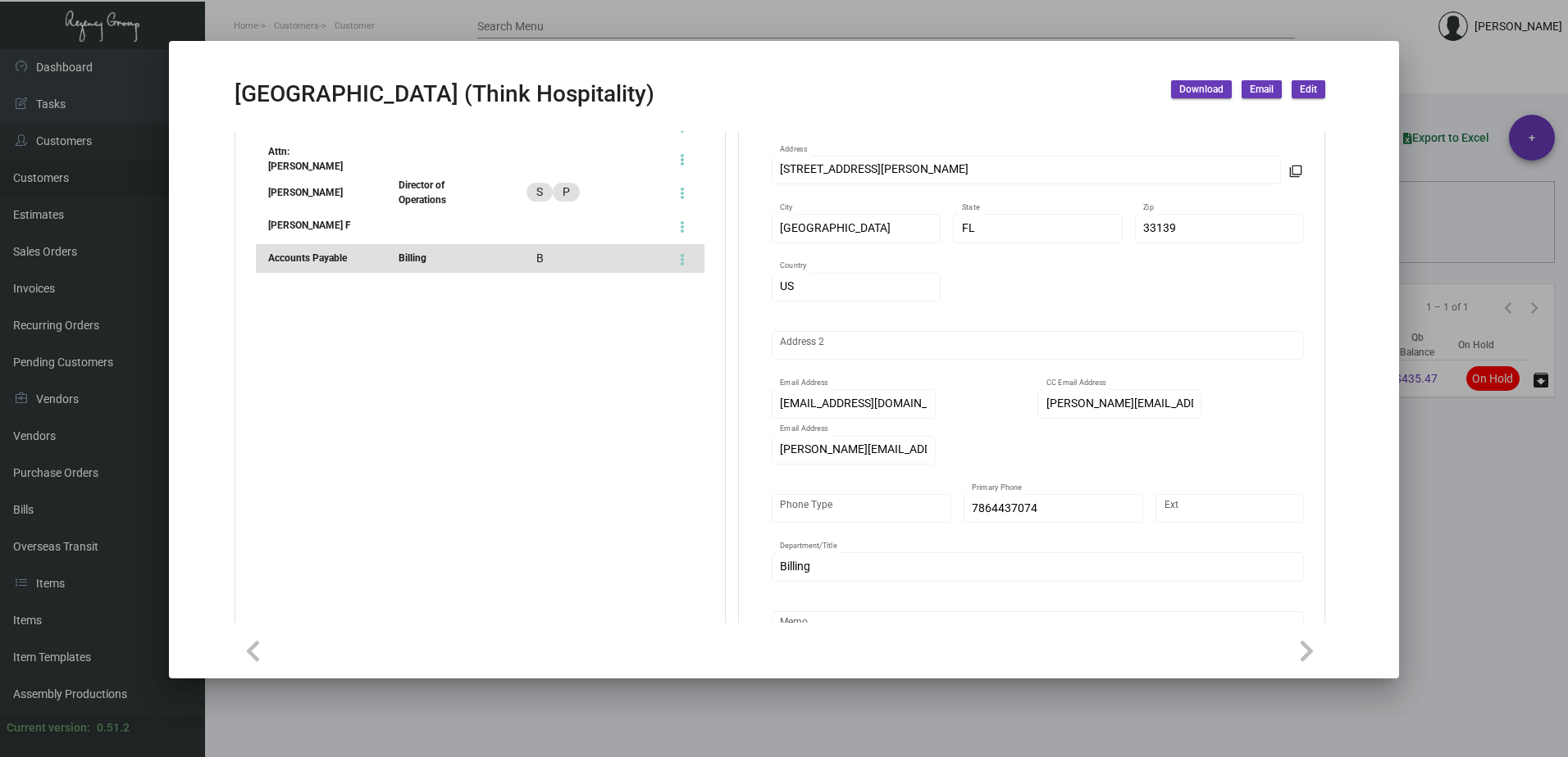
click at [354, 32] on div at bounding box center [784, 378] width 1568 height 757
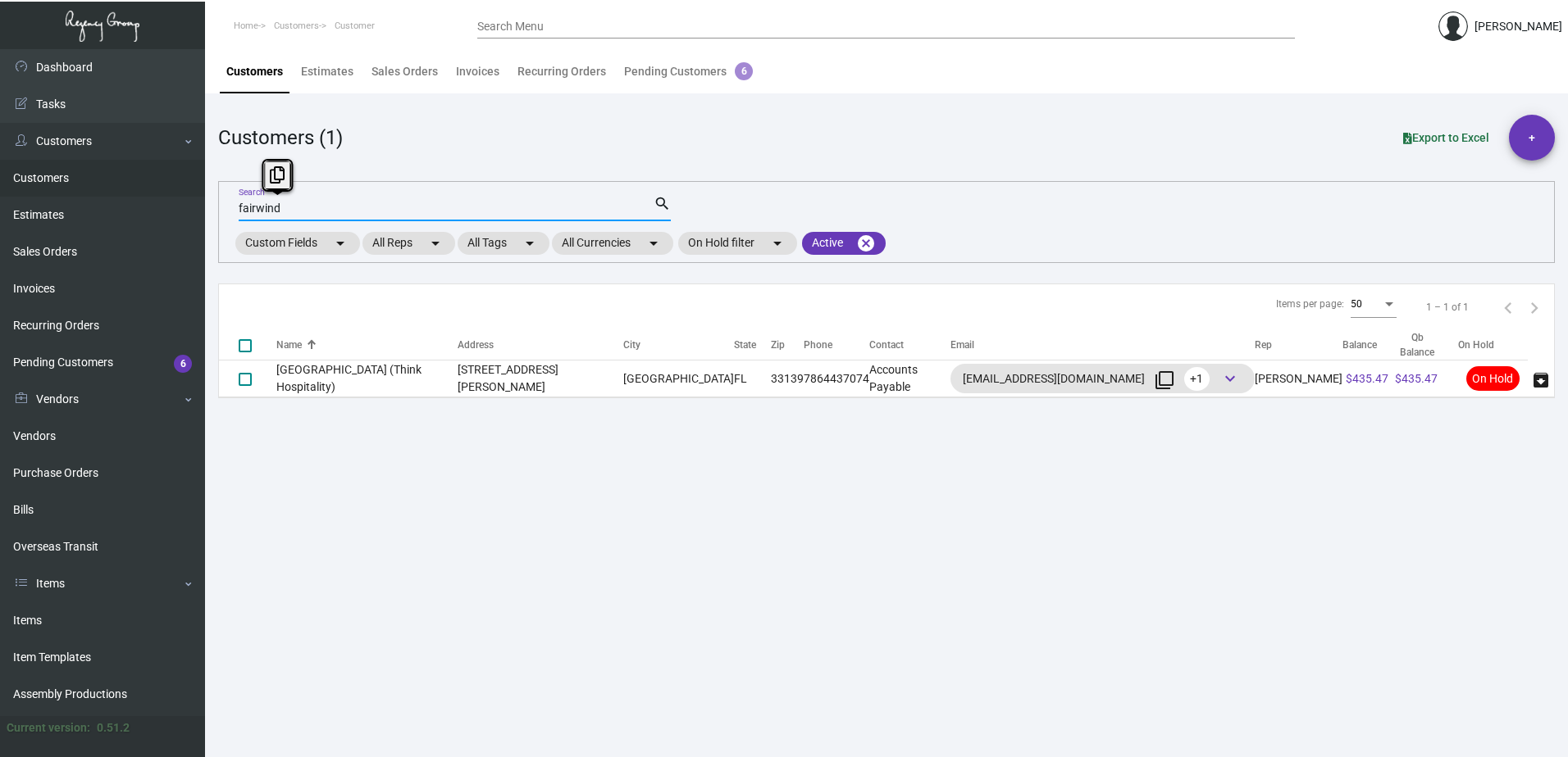
drag, startPoint x: 290, startPoint y: 205, endPoint x: 207, endPoint y: 199, distance: 83.2
click at [207, 199] on main "Customers Estimates Sales Orders Invoices Recurring Orders Pending Customers 6 …" at bounding box center [886, 402] width 1363 height 708
type input "fairwind"
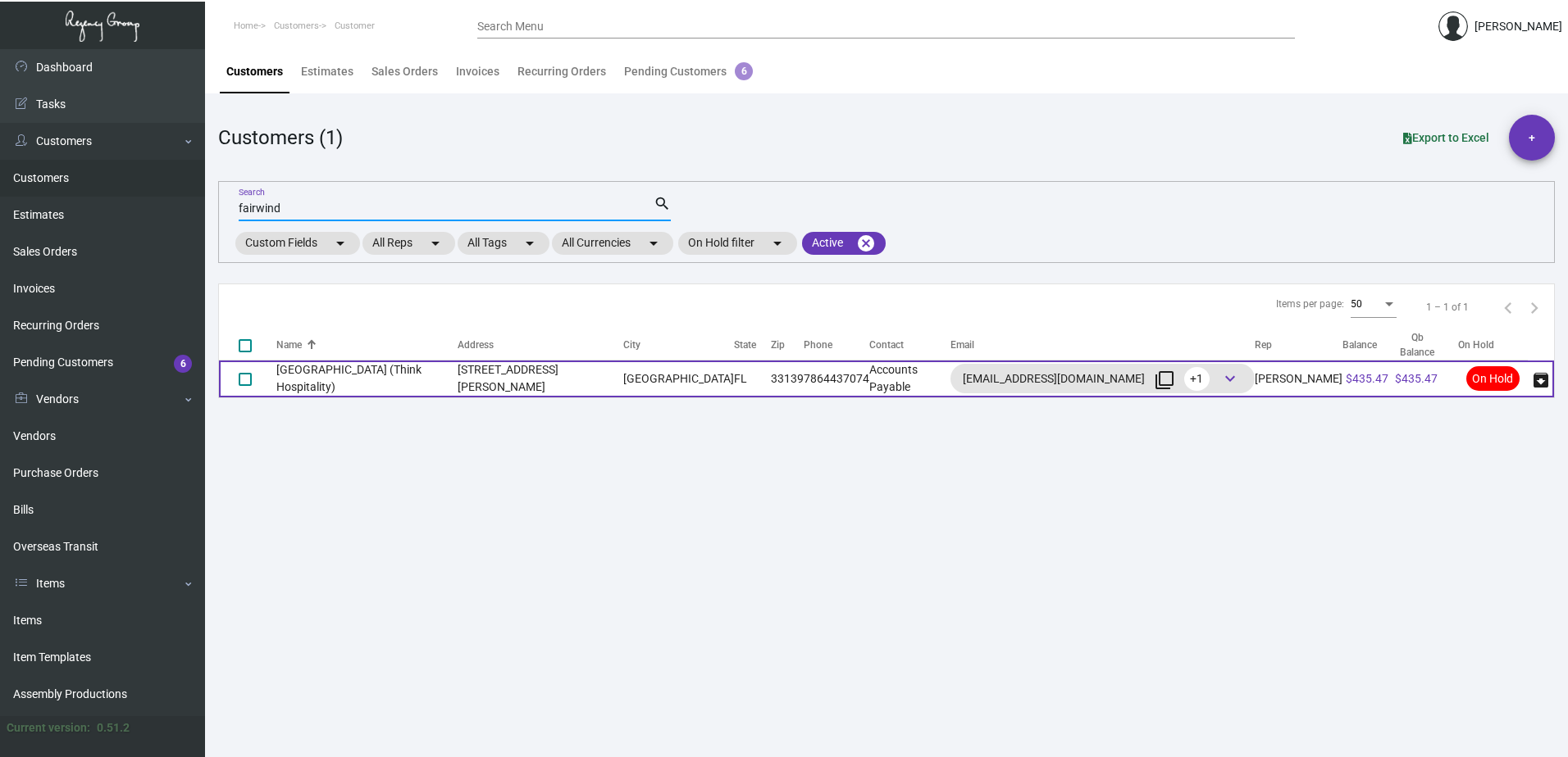
click at [355, 383] on td "[GEOGRAPHIC_DATA] (Think Hospitality)" at bounding box center [366, 379] width 181 height 37
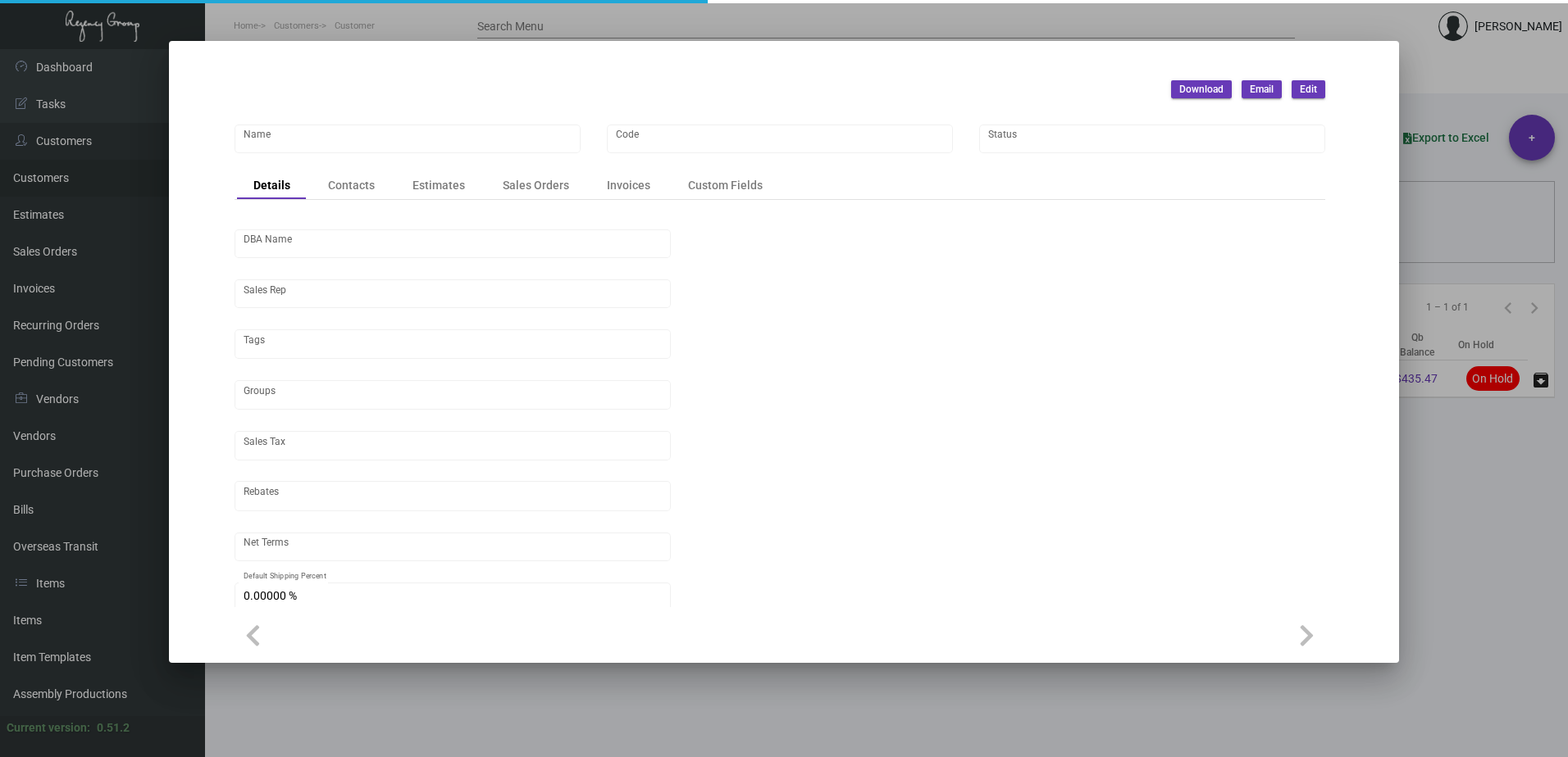
type input "[GEOGRAPHIC_DATA] (Think Hospitality)"
type input "633"
type input "[PERSON_NAME]"
type input "[GEOGRAPHIC_DATA]-[GEOGRAPHIC_DATA]"
type input "Net 30"
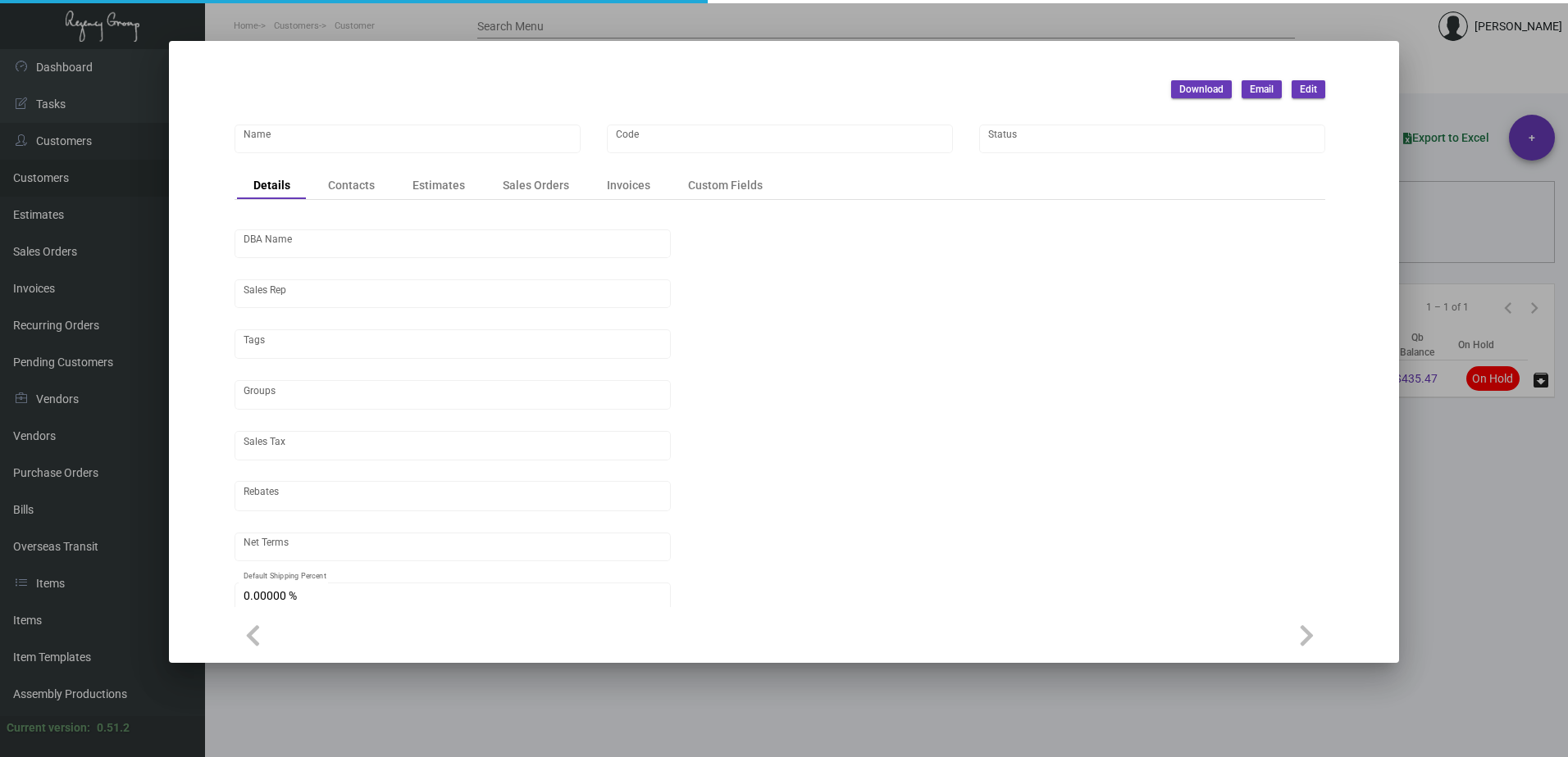
type input "United States Dollar $"
type input "$ 0.00"
checkbox input "true"
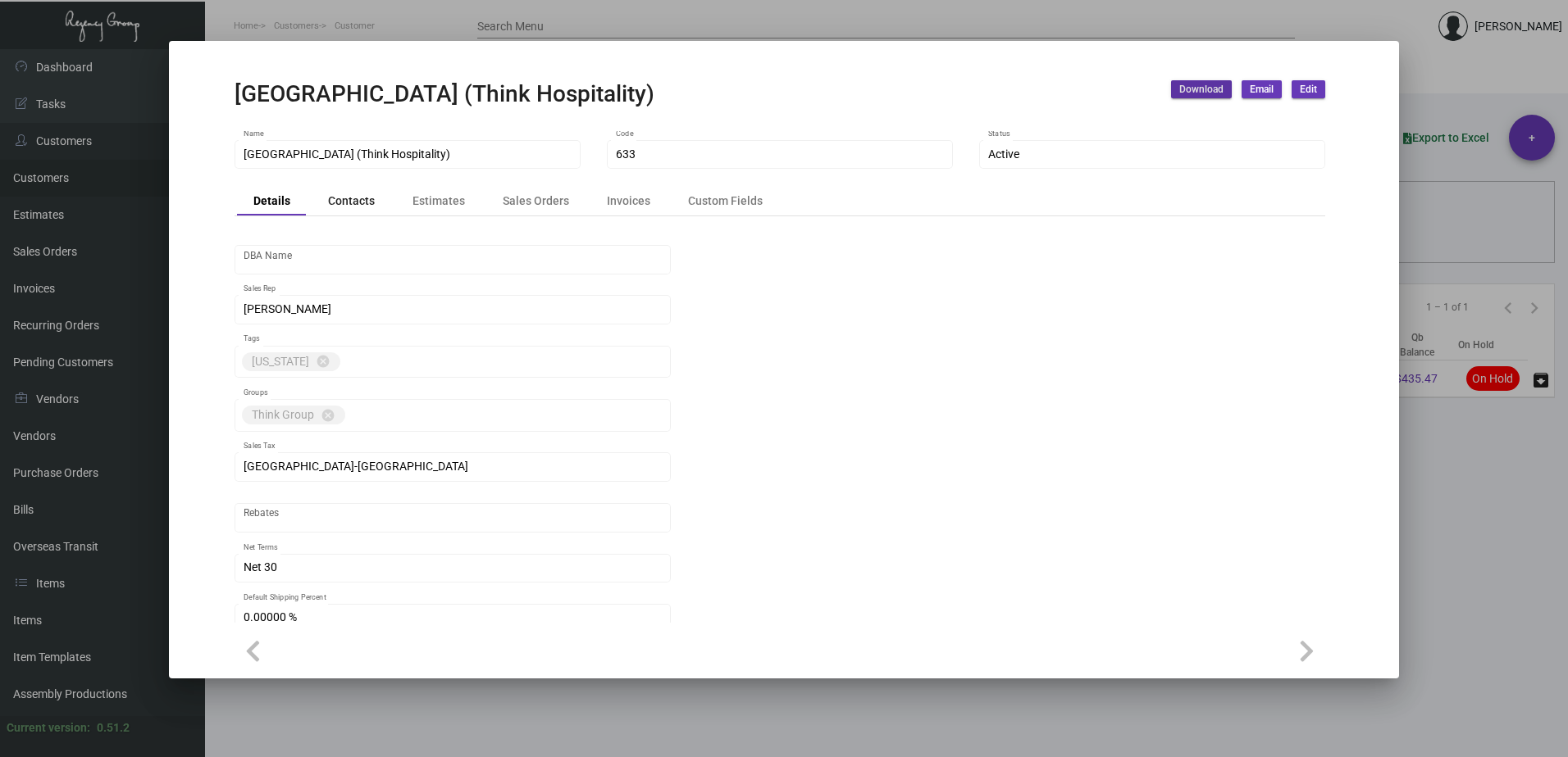
click at [347, 201] on div "Contacts" at bounding box center [351, 200] width 47 height 17
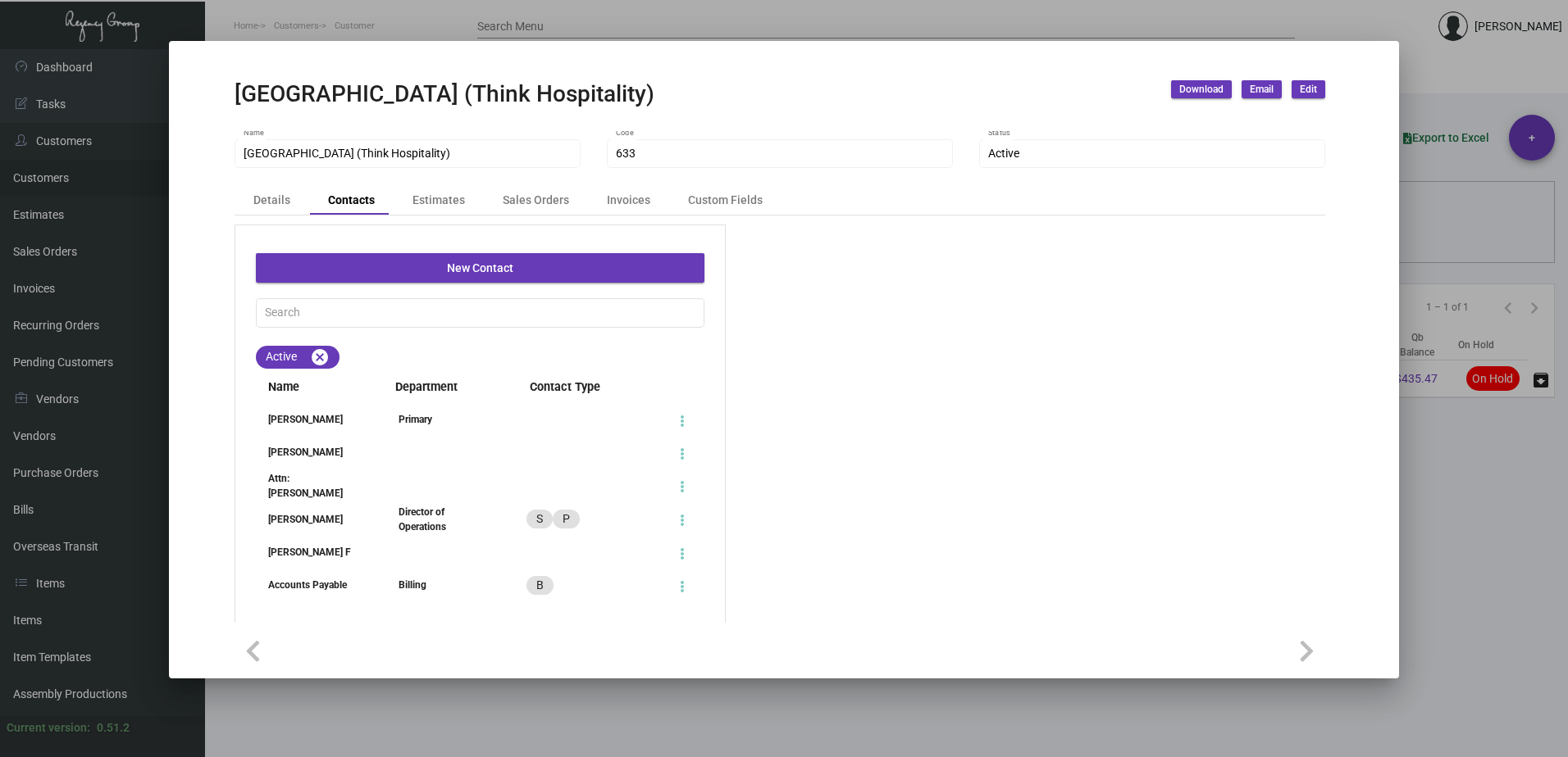
scroll to position [0, 0]
